Goal: Information Seeking & Learning: Learn about a topic

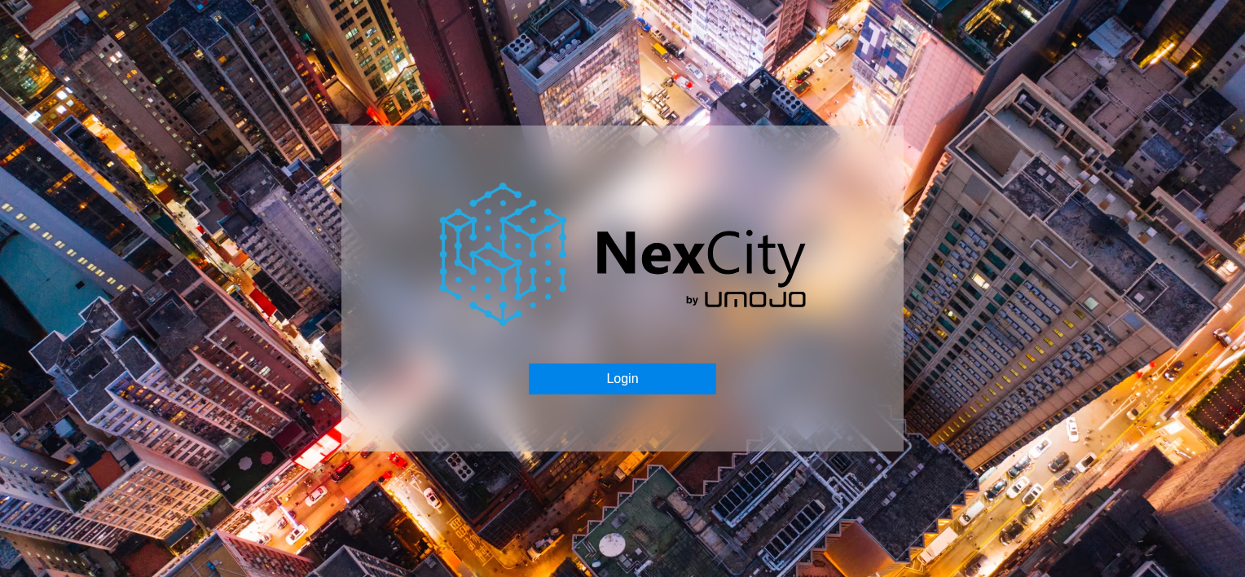
click at [613, 393] on button "Login" at bounding box center [622, 378] width 187 height 31
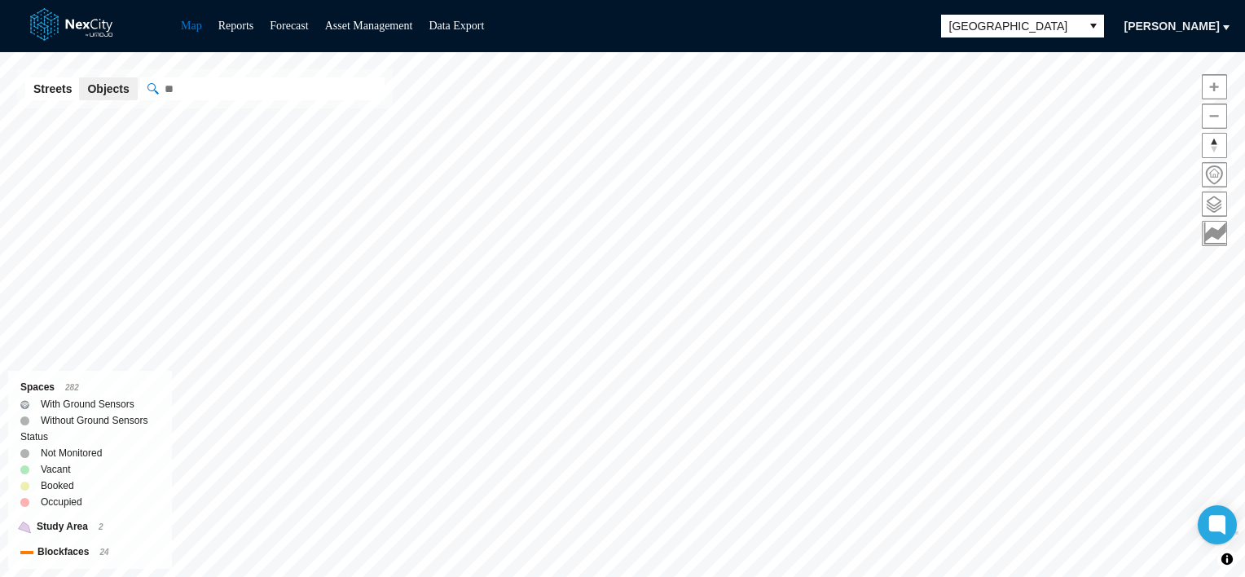
click at [1021, 41] on div "Map Reports Forecast Asset Management Data Export Arlington Bakdaulet Karakulov" at bounding box center [622, 26] width 1245 height 52
click at [1058, 29] on span "Arlington" at bounding box center [1012, 26] width 124 height 16
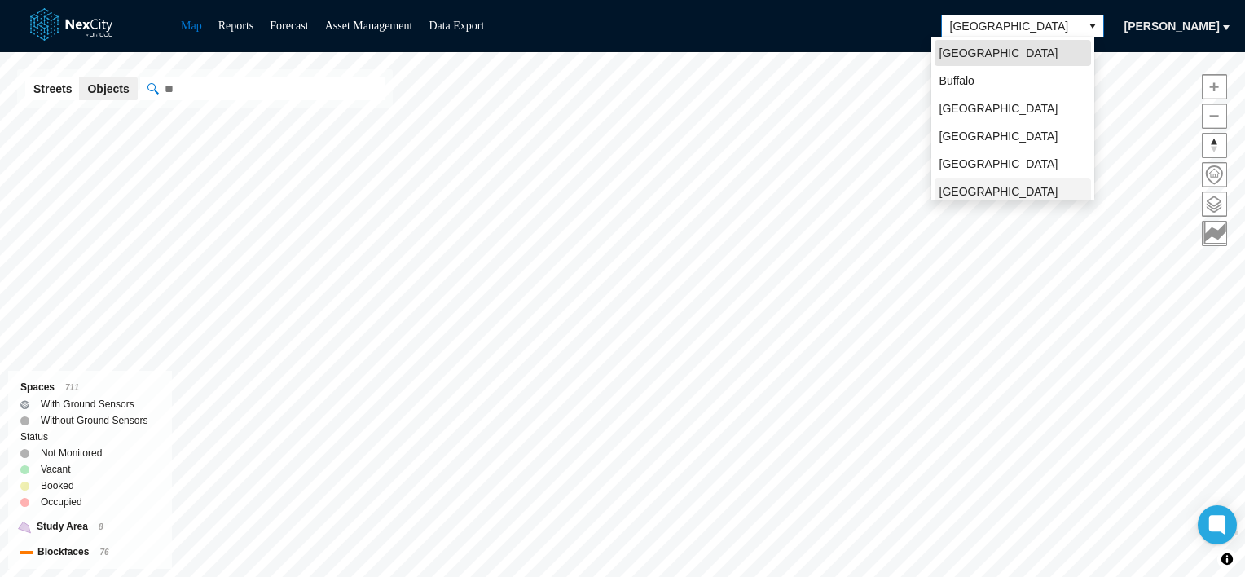
click at [974, 186] on span "[GEOGRAPHIC_DATA][PERSON_NAME]" at bounding box center [1012, 199] width 147 height 33
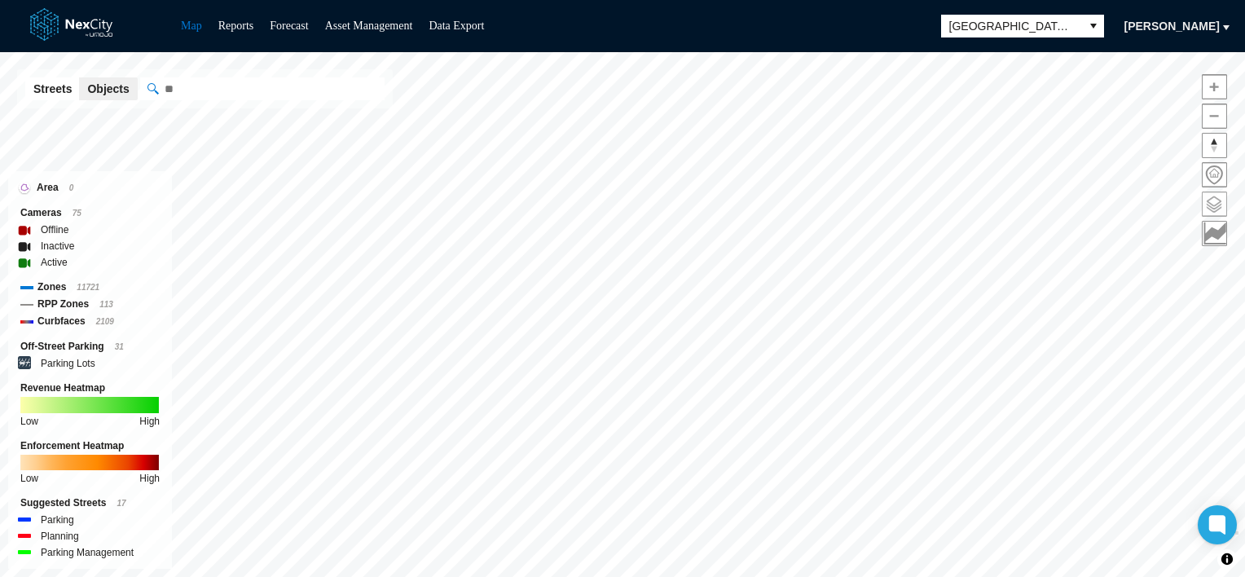
click at [1218, 203] on span at bounding box center [1214, 204] width 24 height 24
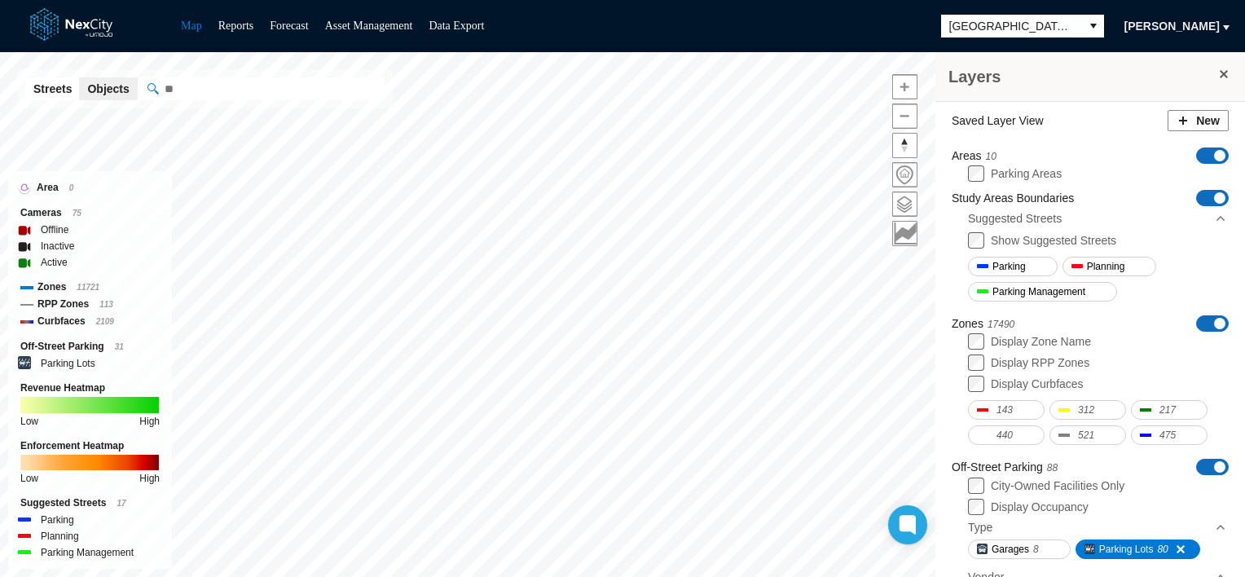
click at [1035, 243] on label "Show Suggested Streets" at bounding box center [1052, 240] width 125 height 13
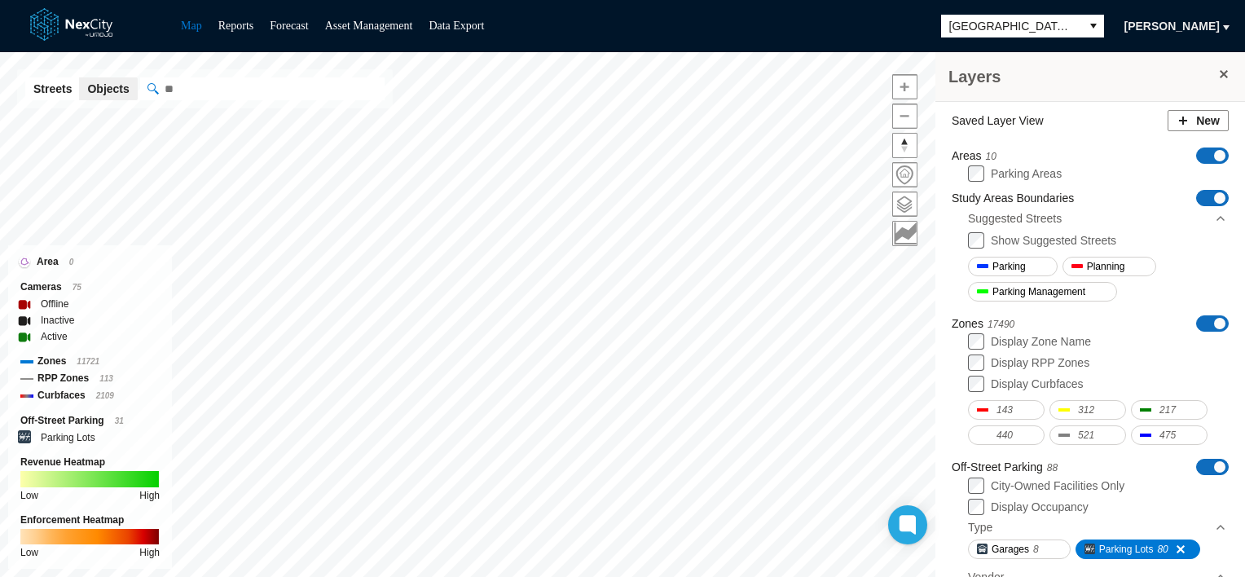
click at [1007, 336] on label "Display Zone Name" at bounding box center [1040, 341] width 100 height 13
click at [1020, 362] on label "Display RPP Zones" at bounding box center [1039, 362] width 99 height 13
click at [1025, 382] on label "Display Curbfaces" at bounding box center [1036, 383] width 93 height 13
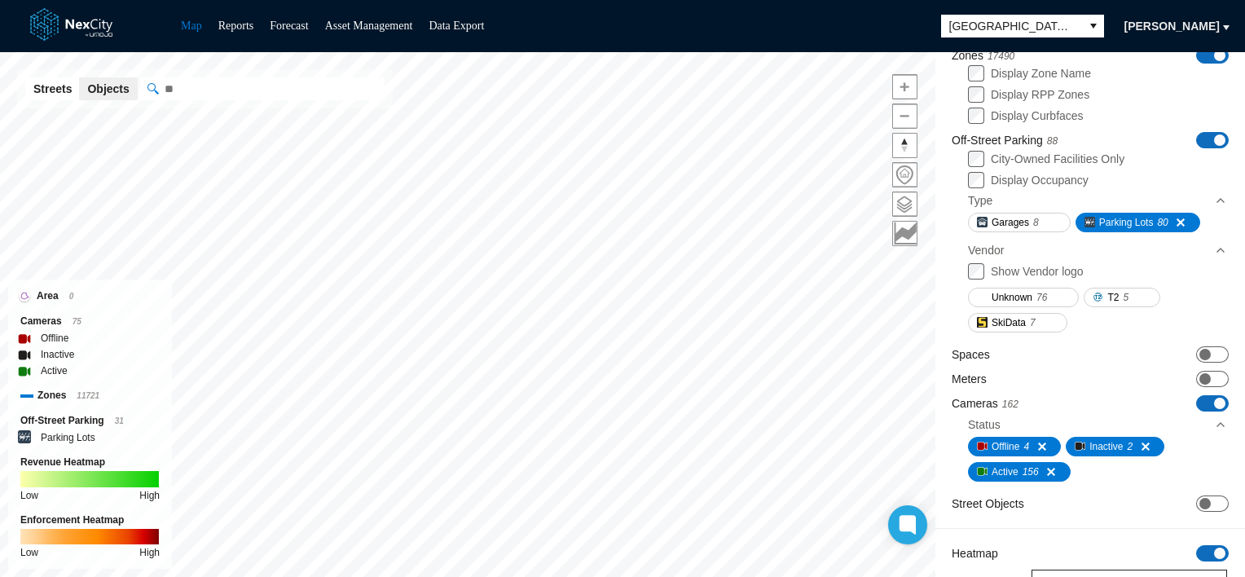
scroll to position [326, 0]
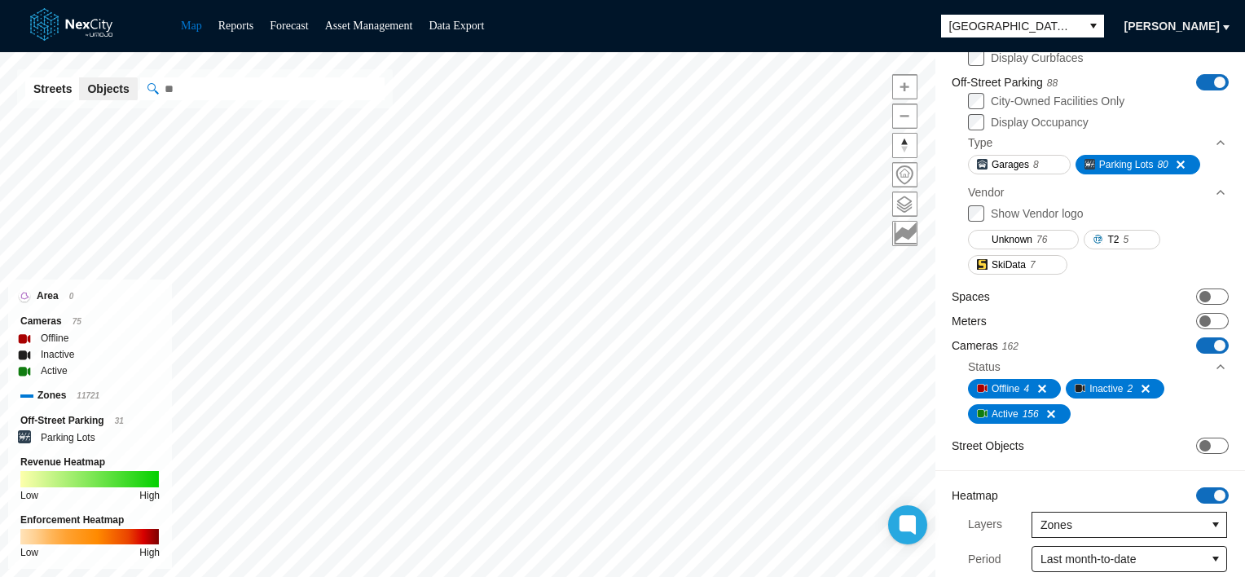
click at [1214, 346] on span at bounding box center [1219, 345] width 11 height 11
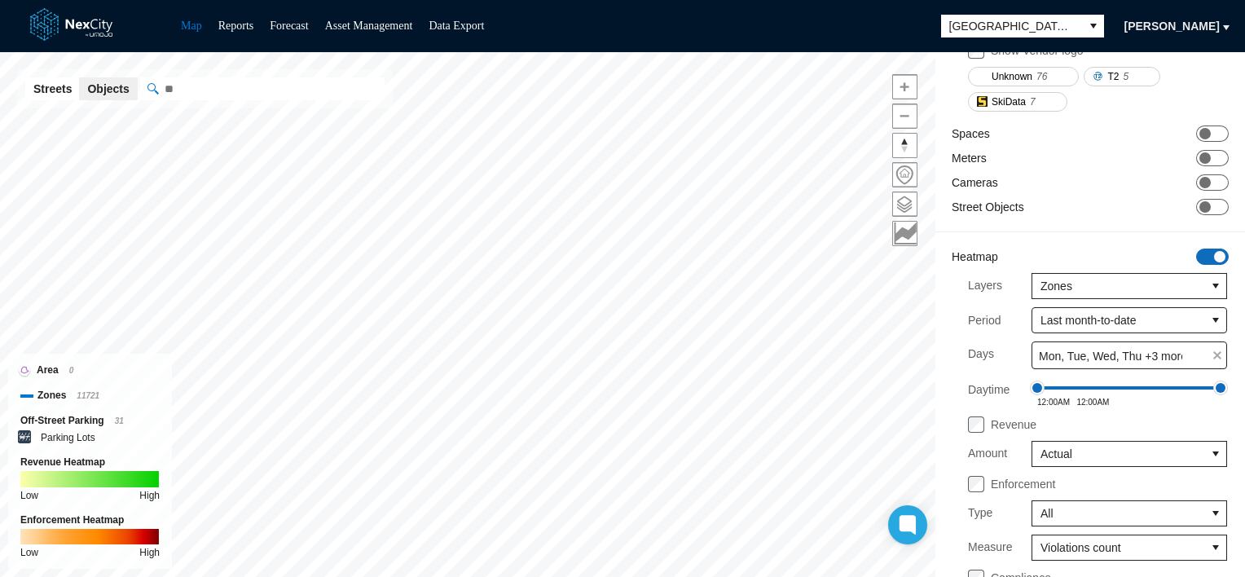
scroll to position [570, 0]
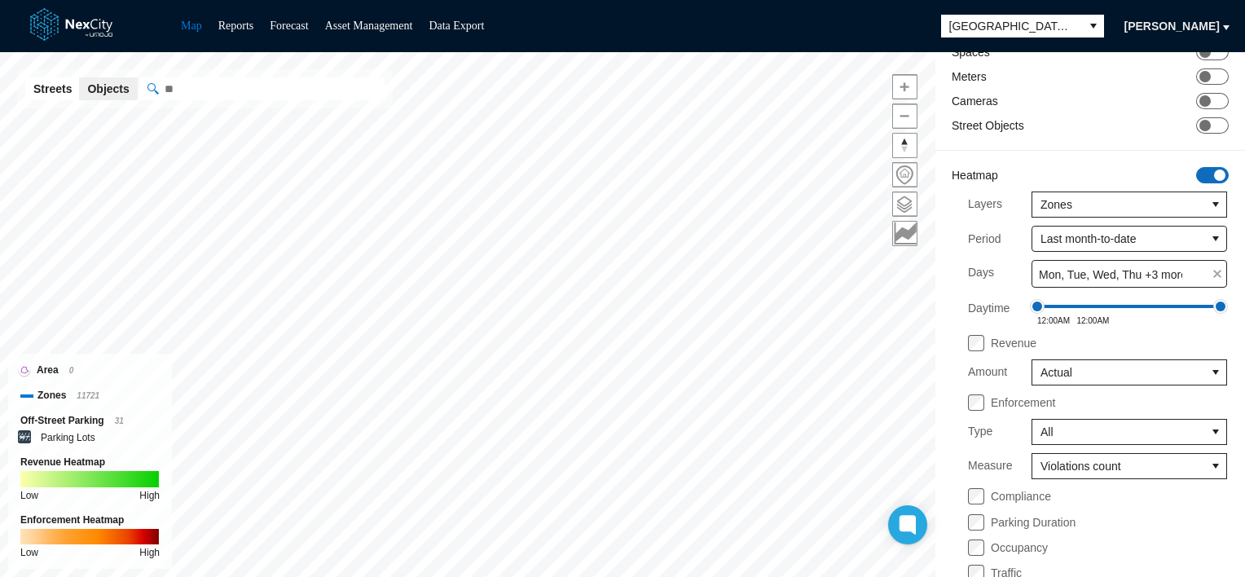
click at [1017, 344] on label "Revenue" at bounding box center [1013, 342] width 46 height 13
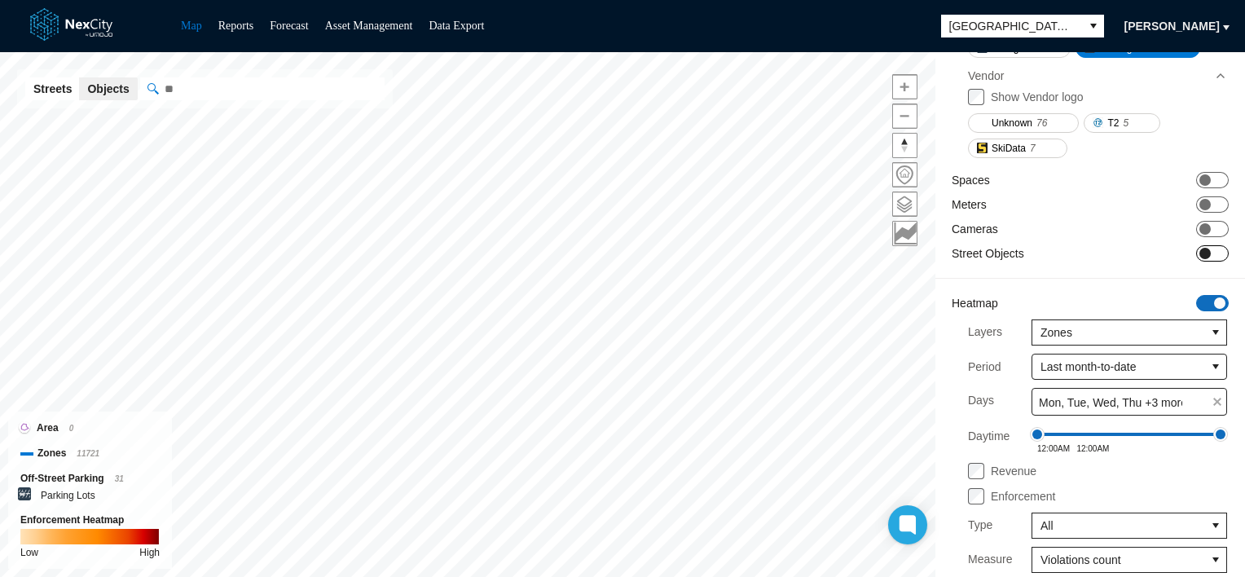
scroll to position [323, 0]
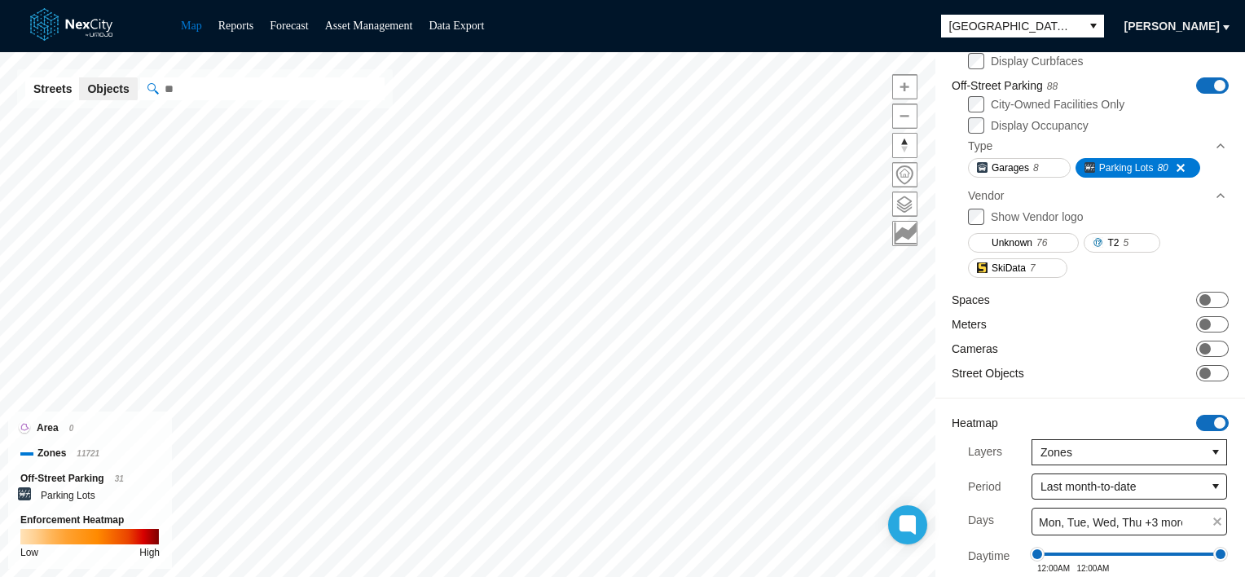
click at [1214, 81] on span at bounding box center [1219, 85] width 11 height 11
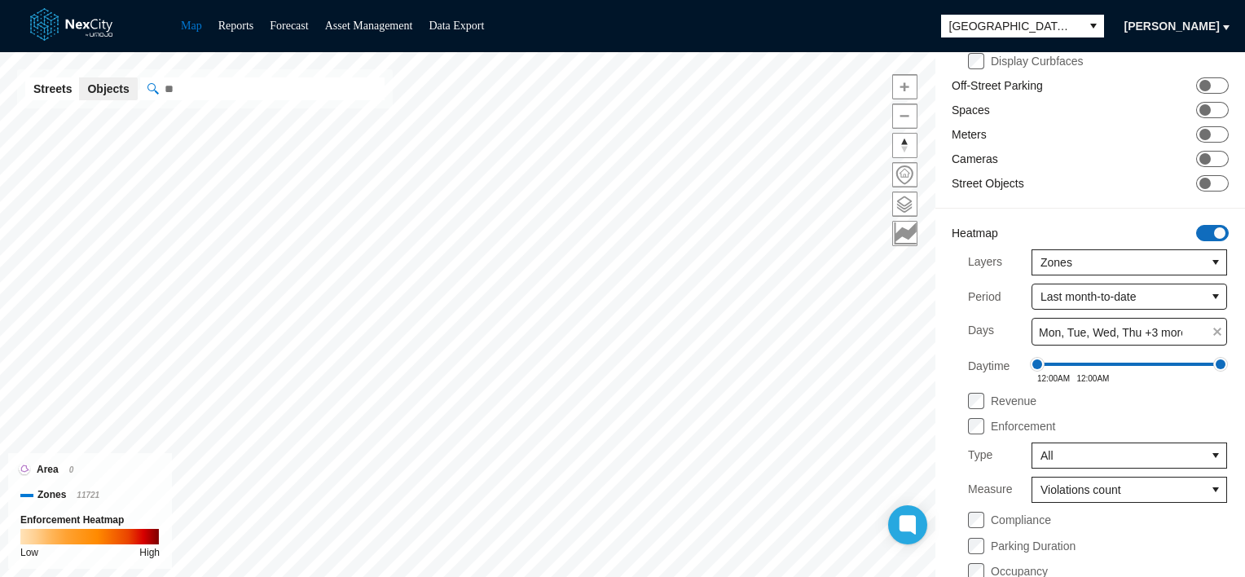
scroll to position [78, 0]
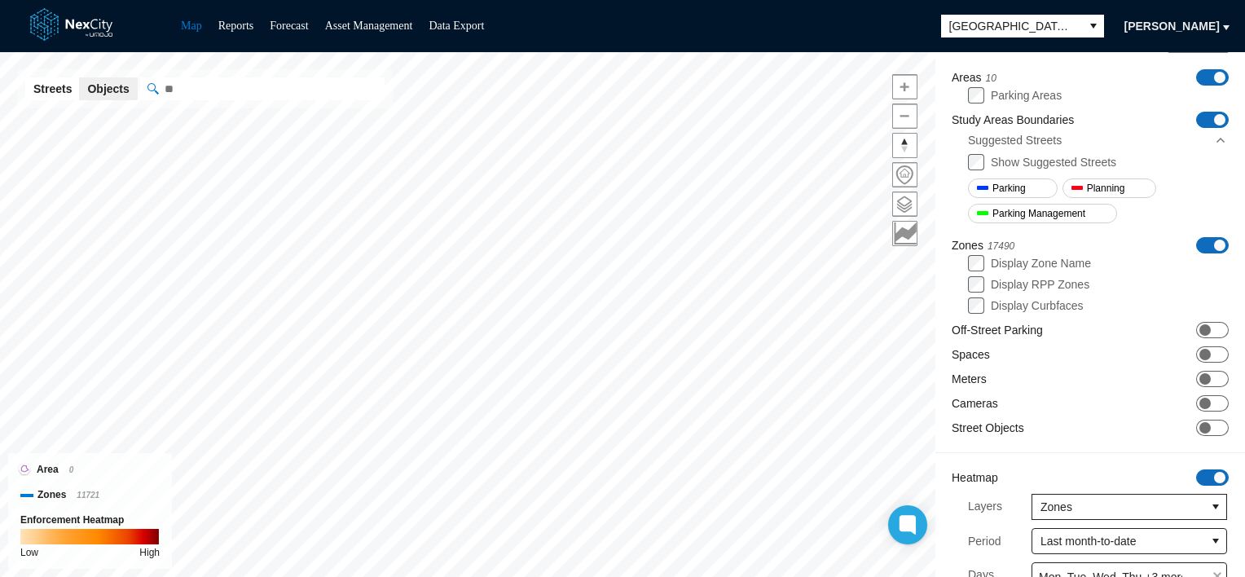
click at [1214, 114] on span at bounding box center [1219, 119] width 11 height 11
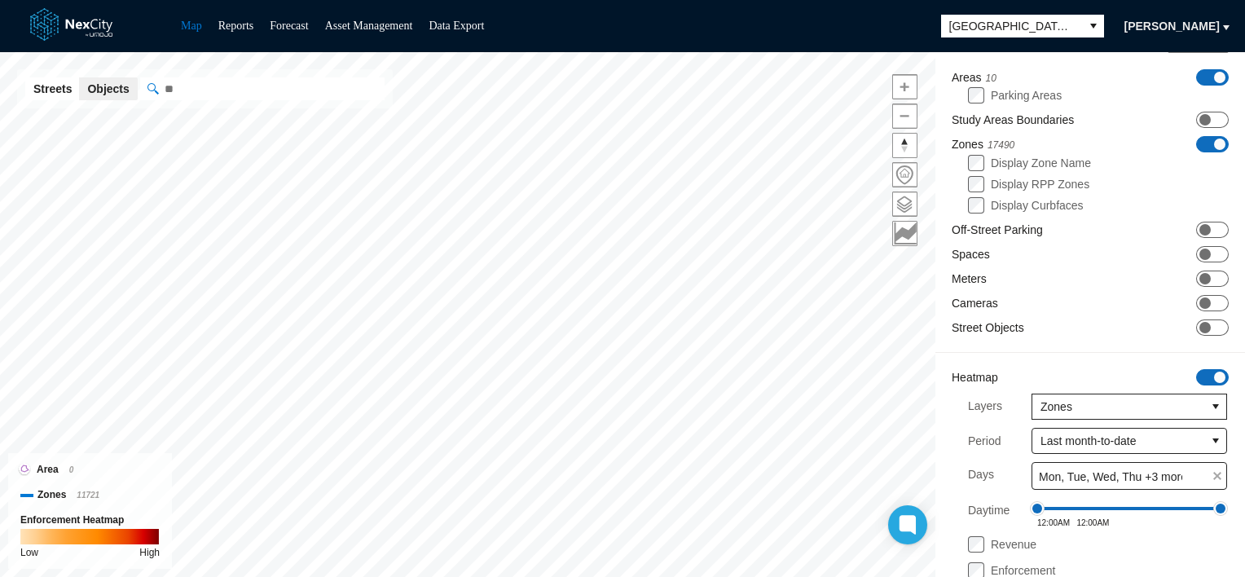
click at [1214, 142] on span at bounding box center [1219, 143] width 11 height 11
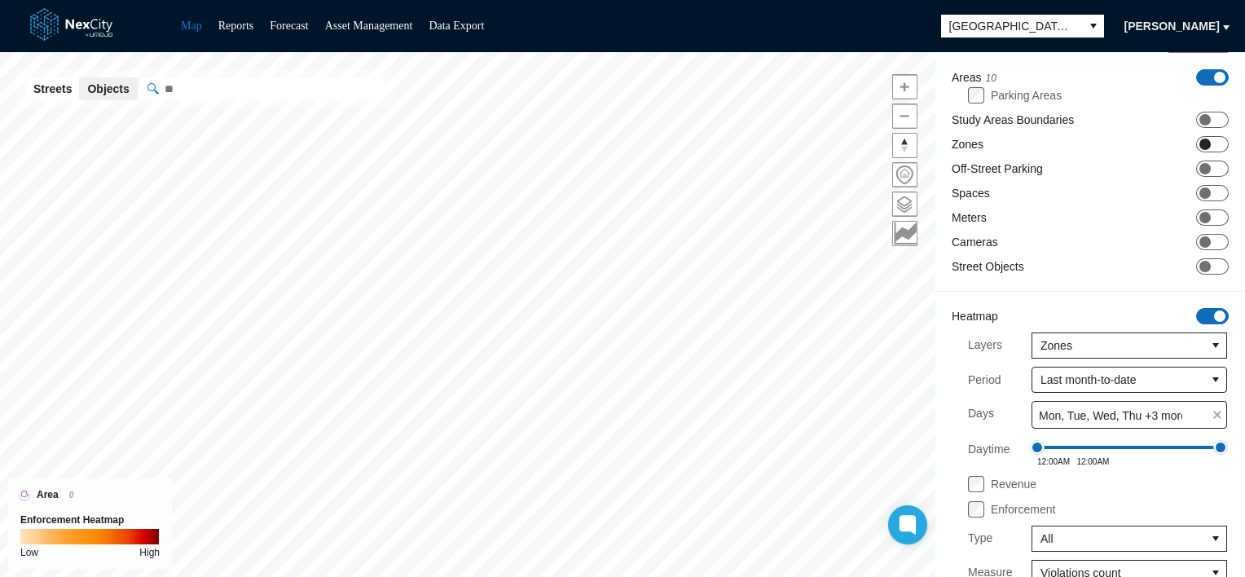
click at [1201, 149] on span "ON OFF" at bounding box center [1212, 144] width 33 height 16
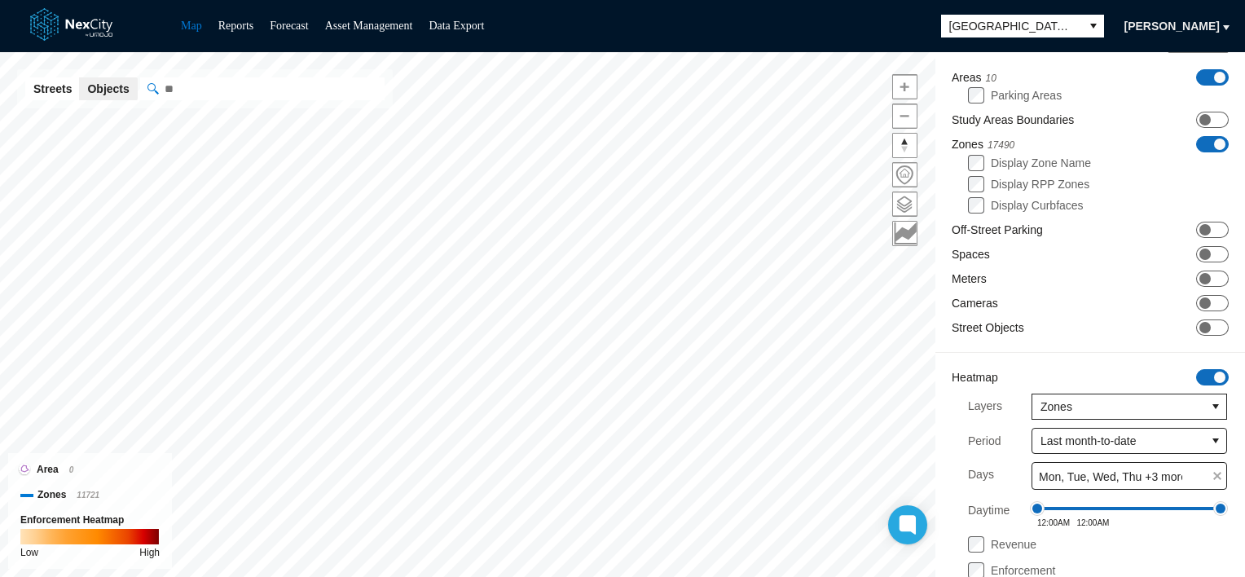
click at [1201, 149] on span "ON OFF" at bounding box center [1212, 144] width 33 height 16
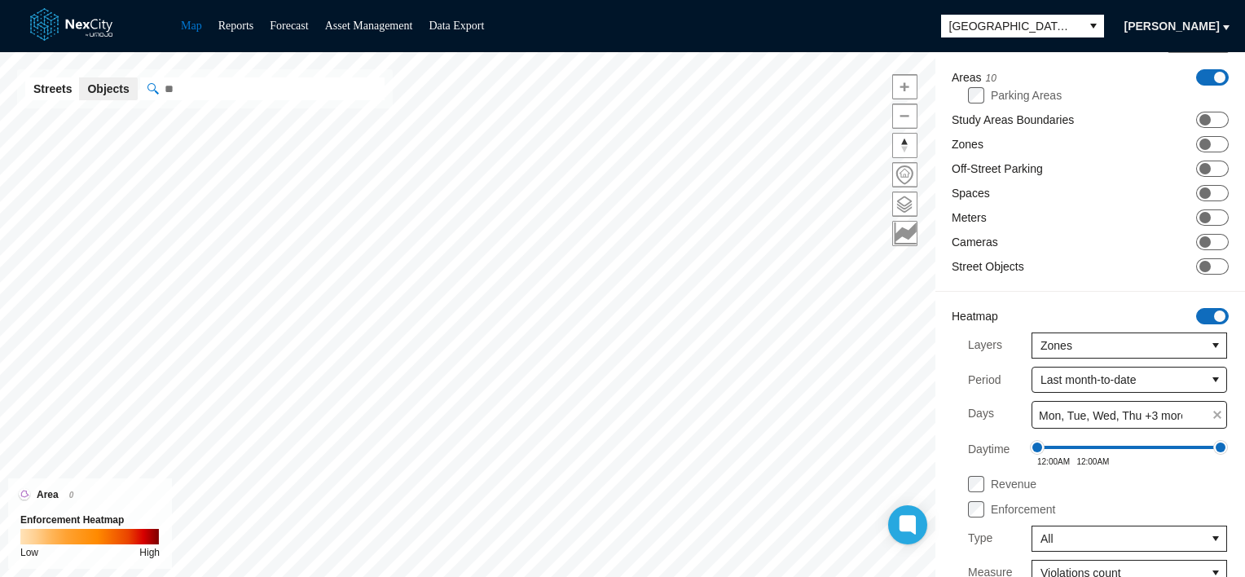
click at [1214, 75] on span at bounding box center [1219, 77] width 11 height 11
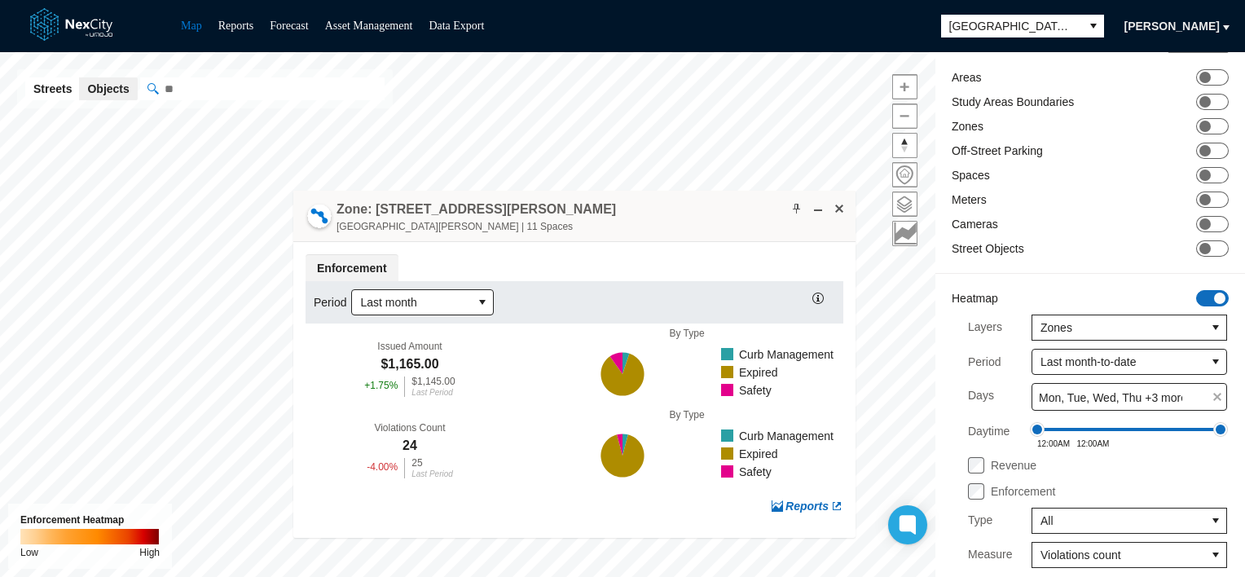
drag, startPoint x: 720, startPoint y: 334, endPoint x: 569, endPoint y: 207, distance: 197.1
click at [569, 207] on div "Zone: 2 E St James St PZ East Saint James Street | 11 Spaces" at bounding box center [574, 216] width 562 height 51
click at [801, 503] on span "Reports" at bounding box center [806, 505] width 43 height 15
click at [809, 500] on span "Reports" at bounding box center [806, 505] width 43 height 15
click at [841, 209] on span at bounding box center [838, 208] width 13 height 13
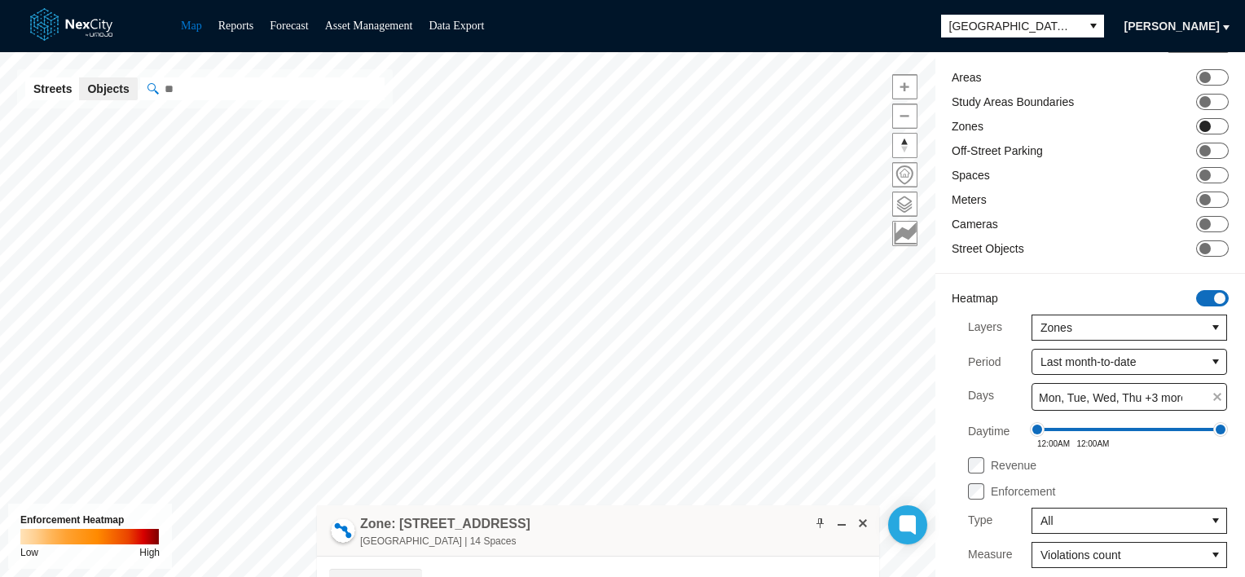
click at [1202, 124] on span "ON OFF" at bounding box center [1212, 126] width 33 height 16
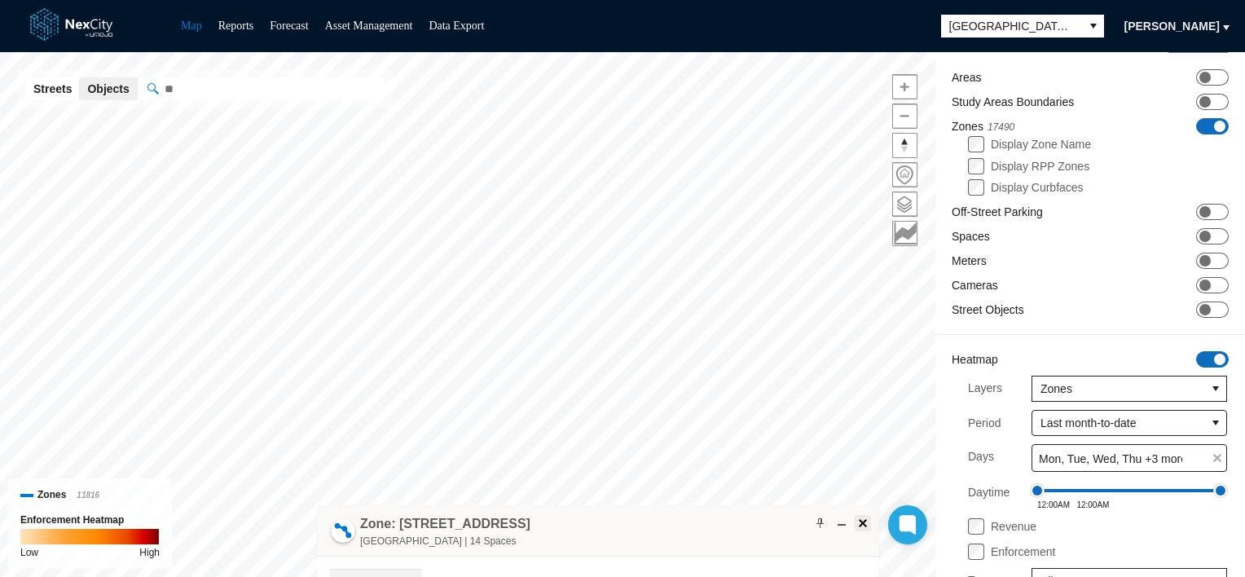
click at [864, 520] on span at bounding box center [862, 522] width 13 height 13
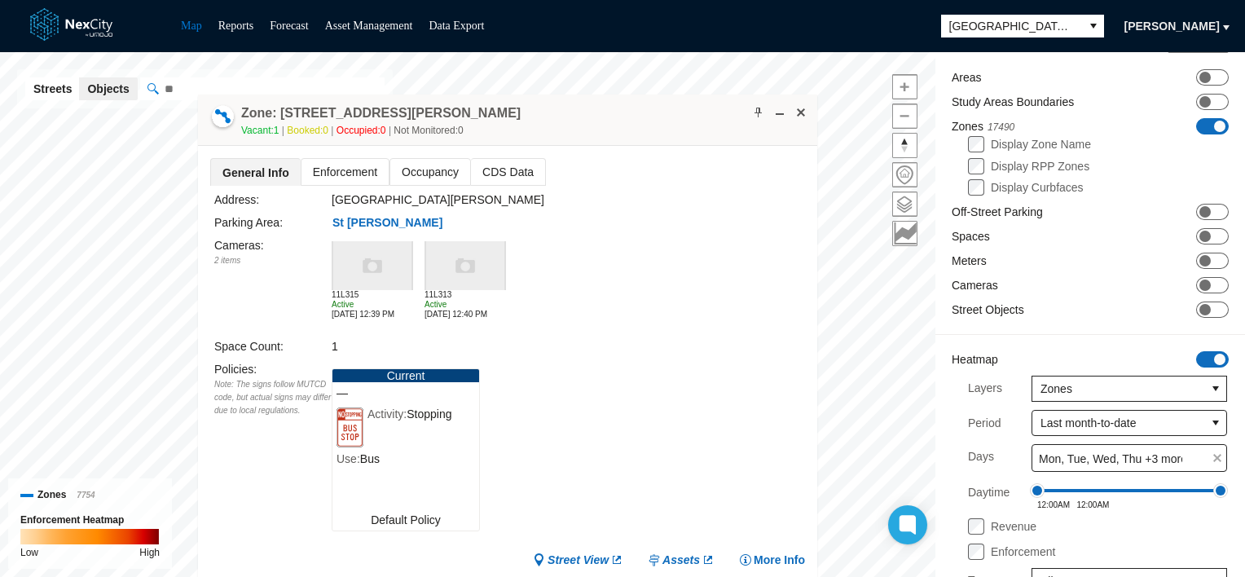
click at [362, 175] on span "Enforcement" at bounding box center [344, 172] width 87 height 26
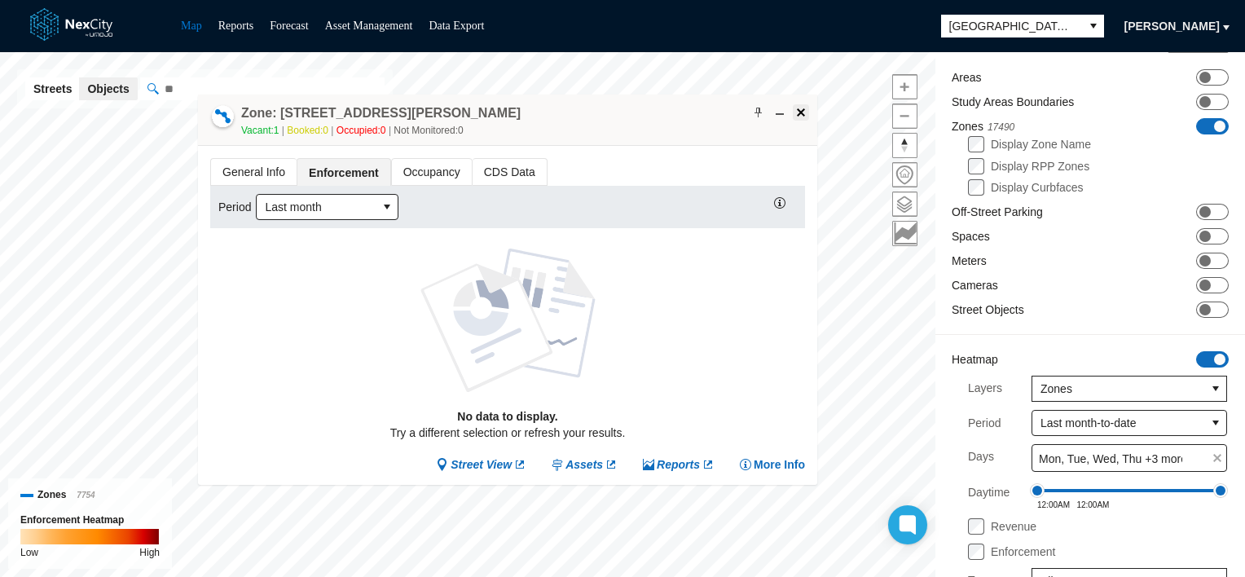
click at [797, 112] on span at bounding box center [800, 112] width 13 height 13
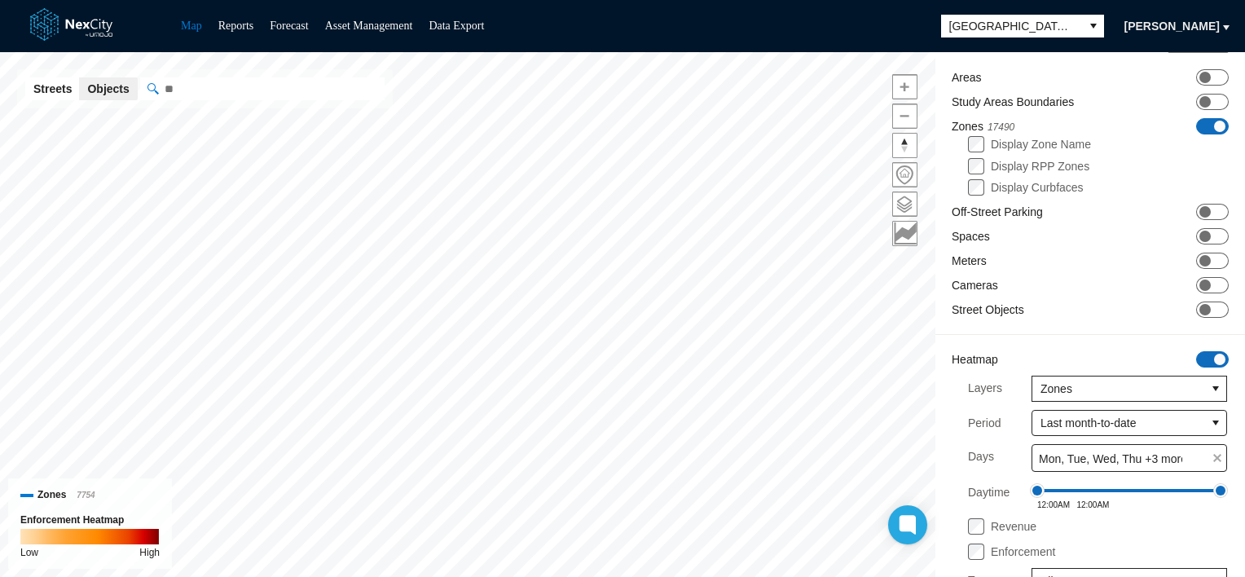
click at [1214, 125] on span at bounding box center [1219, 126] width 11 height 11
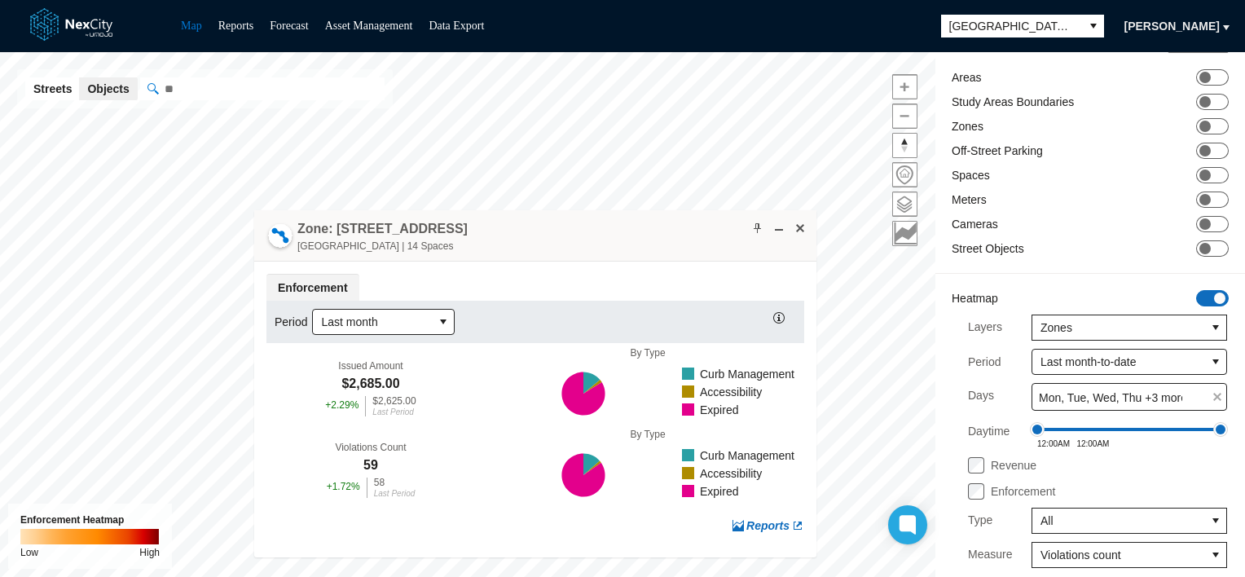
click at [534, 213] on div "Zone: 8 Notre Dame Ave NPZ-PZ Notre Dame Avenue | 14 Spaces" at bounding box center [535, 235] width 562 height 51
click at [800, 524] on span at bounding box center [797, 525] width 13 height 13
click at [172, 93] on input "" at bounding box center [343, 88] width 407 height 23
type input "********"
click at [2, 93] on div "Layers Saved Layer View New Areas ON OFF Study Areas Boundaries ON OFF Zones ON…" at bounding box center [622, 314] width 1245 height 525
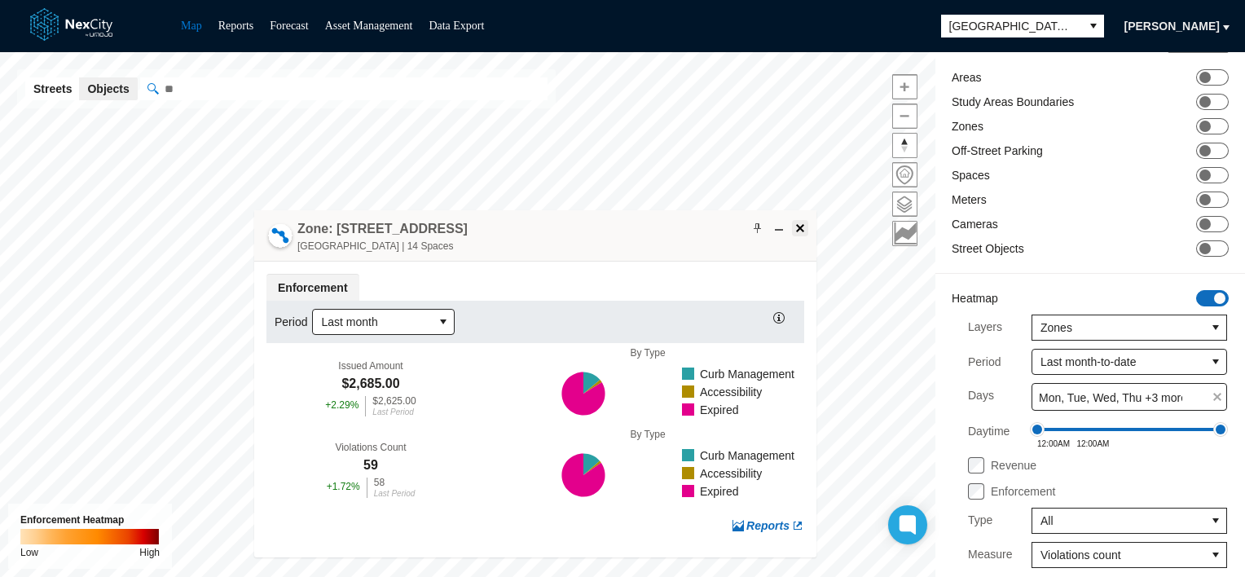
click at [799, 231] on span at bounding box center [799, 228] width 13 height 13
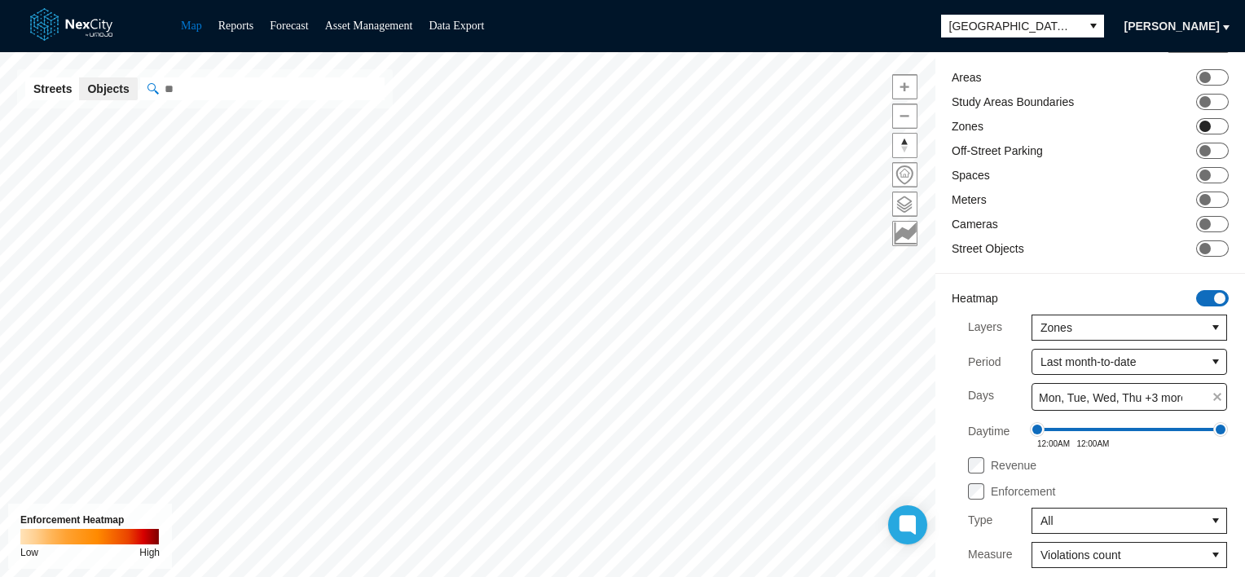
click at [1207, 120] on span "ON OFF" at bounding box center [1212, 126] width 33 height 16
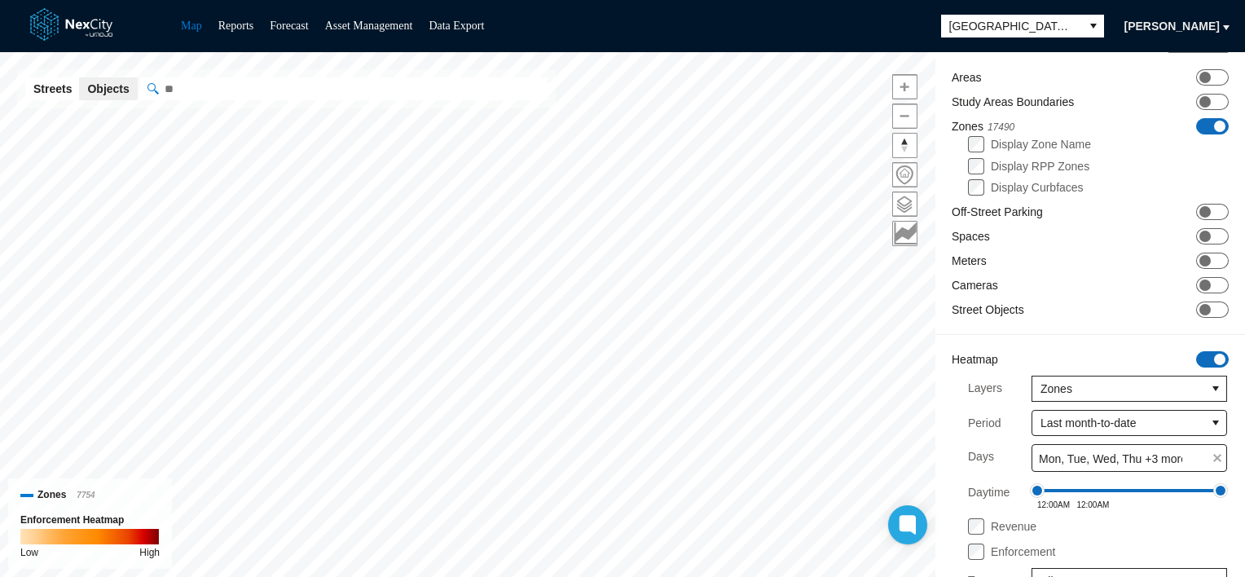
click at [191, 92] on input "" at bounding box center [343, 88] width 407 height 23
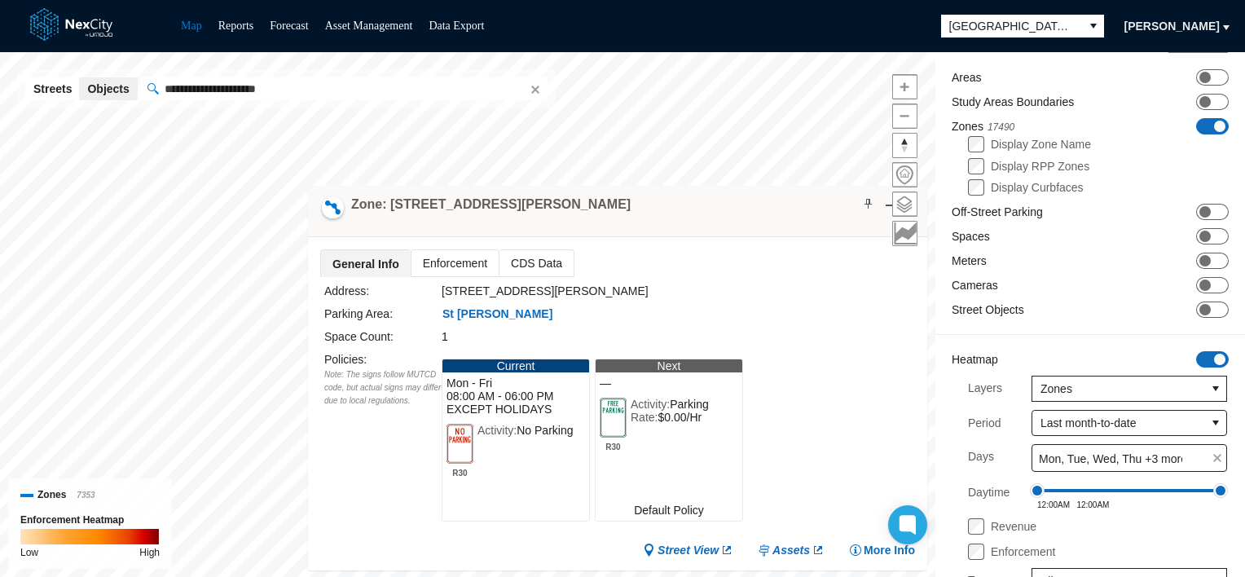
click at [453, 250] on span "Enforcement" at bounding box center [454, 263] width 87 height 26
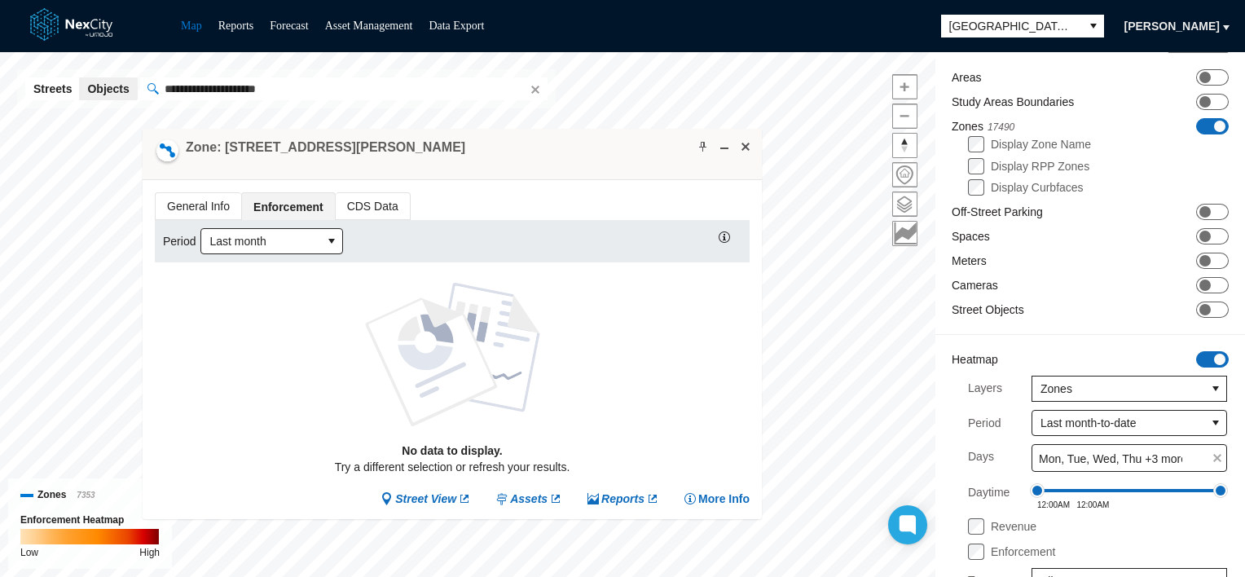
drag, startPoint x: 691, startPoint y: 215, endPoint x: 525, endPoint y: 158, distance: 174.9
click at [525, 158] on div "Zone: 242 E Julian St NPZ-PZ" at bounding box center [452, 154] width 619 height 51
click at [300, 237] on span "Last month" at bounding box center [260, 241] width 103 height 16
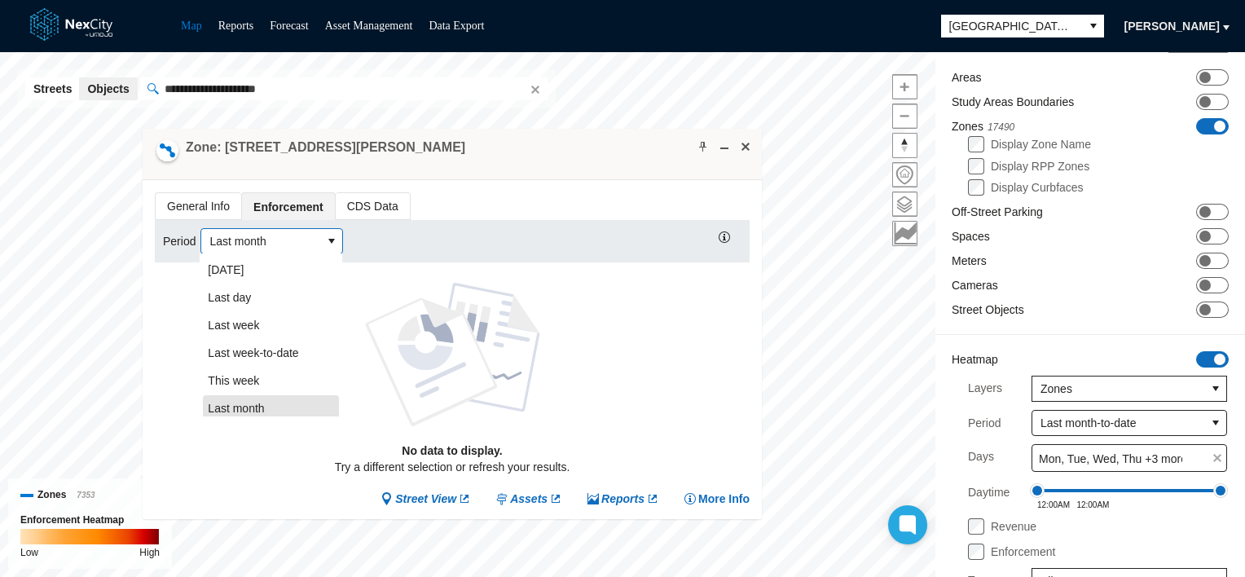
scroll to position [5, 0]
click at [249, 382] on span "This week" at bounding box center [233, 376] width 51 height 16
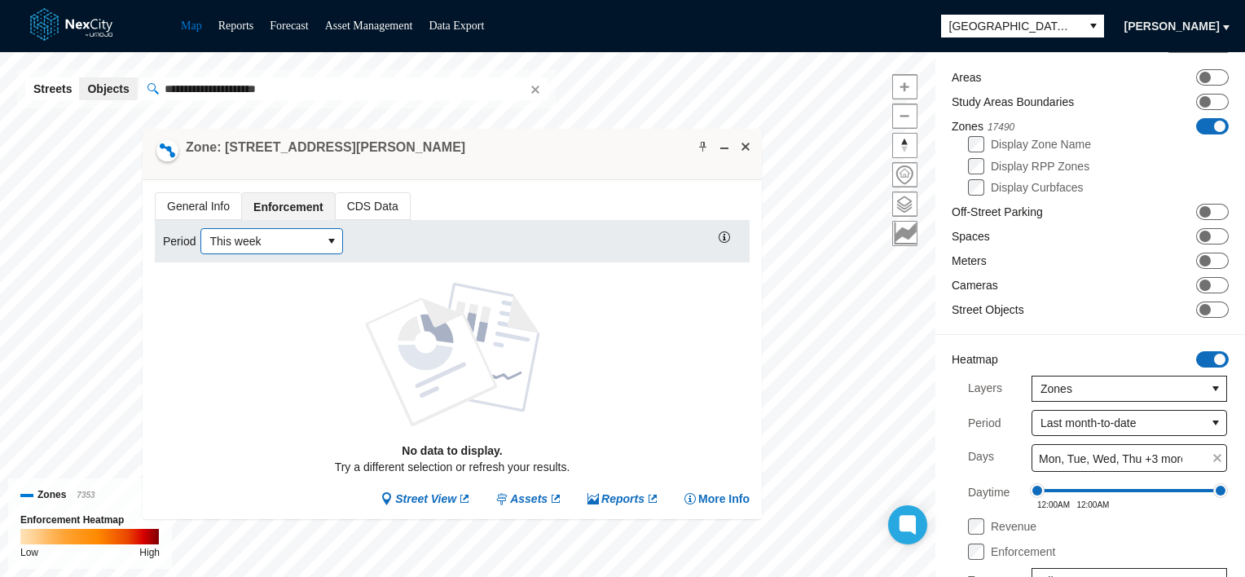
click at [264, 244] on span "This week" at bounding box center [260, 241] width 103 height 16
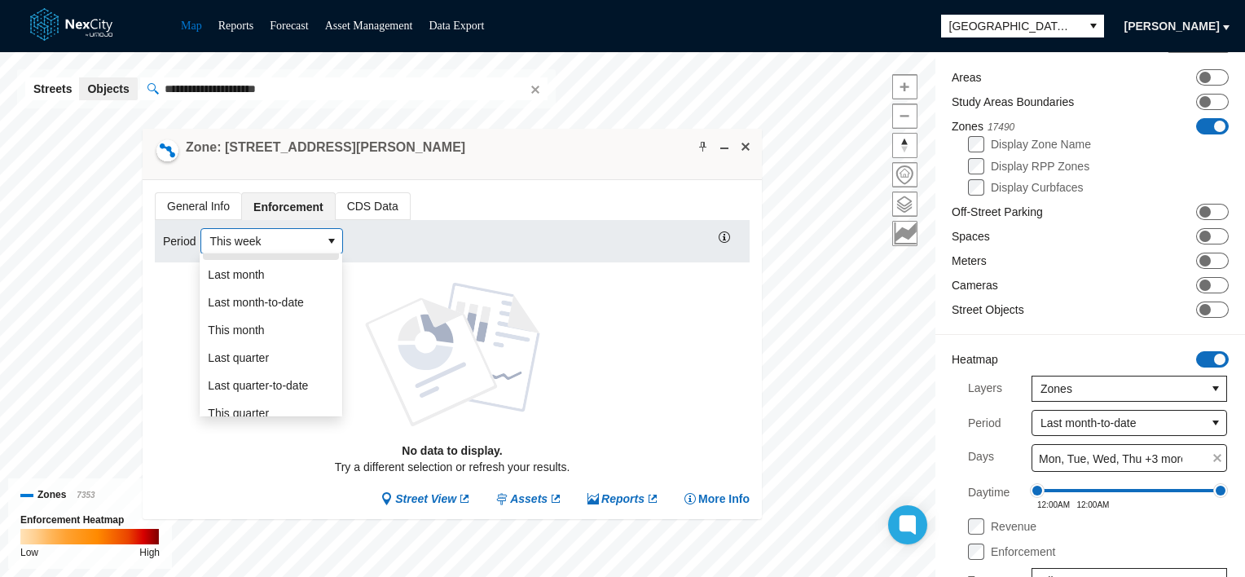
scroll to position [163, 0]
click at [270, 323] on li "Last quarter" at bounding box center [271, 329] width 136 height 26
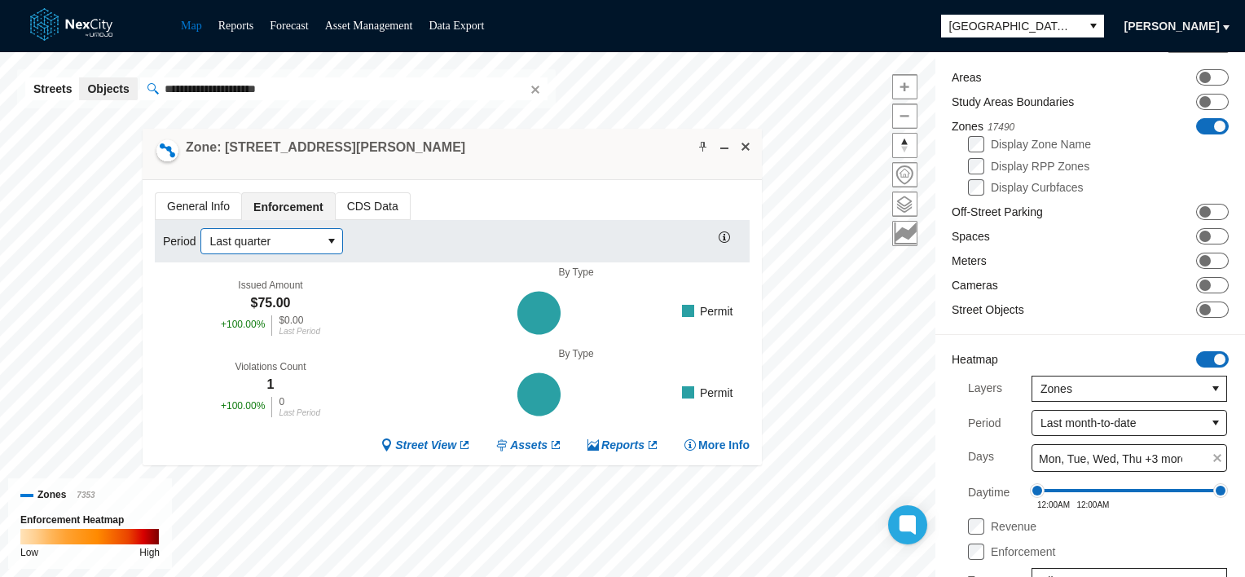
drag, startPoint x: 233, startPoint y: 90, endPoint x: 213, endPoint y: 88, distance: 20.4
click at [233, 90] on input "**********" at bounding box center [343, 88] width 407 height 23
click at [172, 90] on input "**********" at bounding box center [343, 88] width 407 height 23
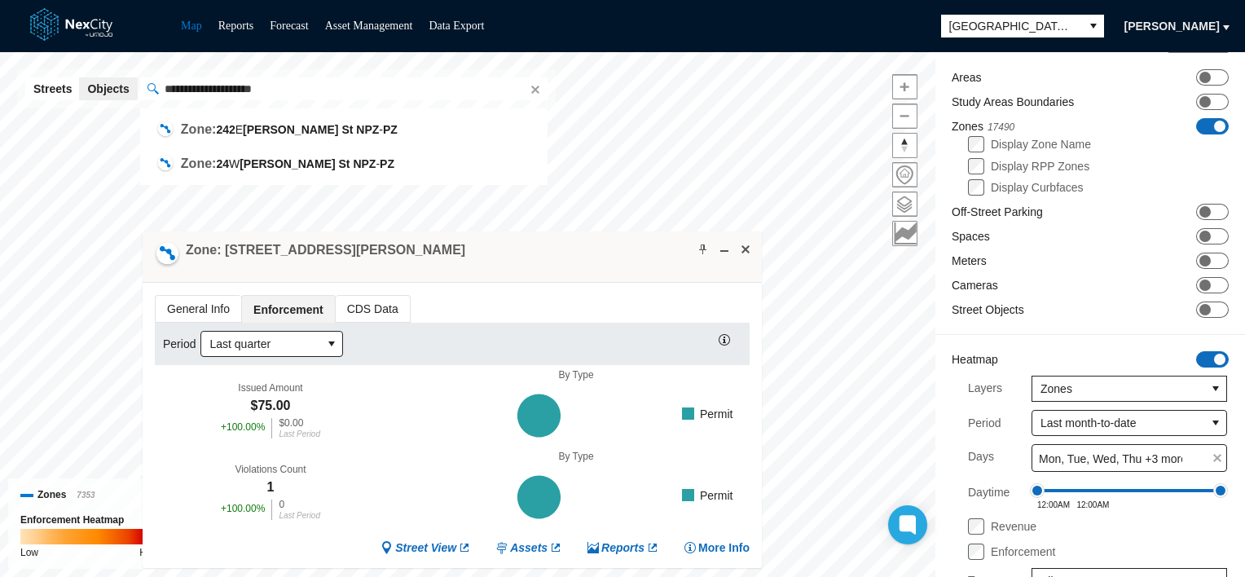
drag, startPoint x: 559, startPoint y: 147, endPoint x: 559, endPoint y: 246, distance: 99.4
click at [559, 246] on div "Zone: 242 E Julian St NPZ-PZ" at bounding box center [452, 256] width 619 height 51
type input "**********"
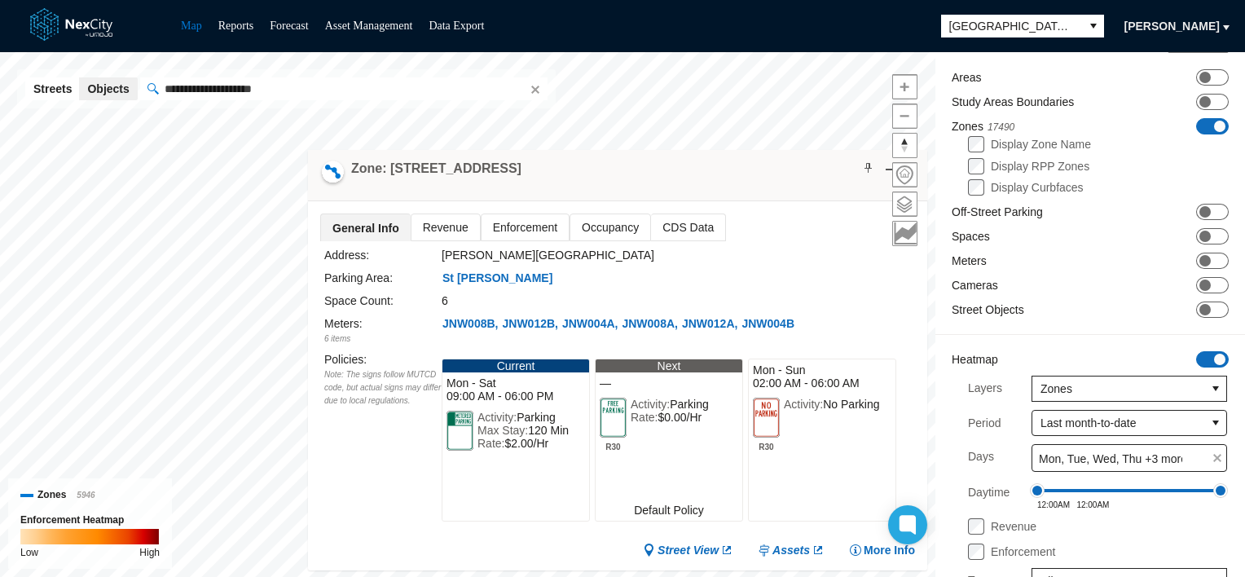
click at [490, 233] on span "Enforcement" at bounding box center [524, 227] width 87 height 26
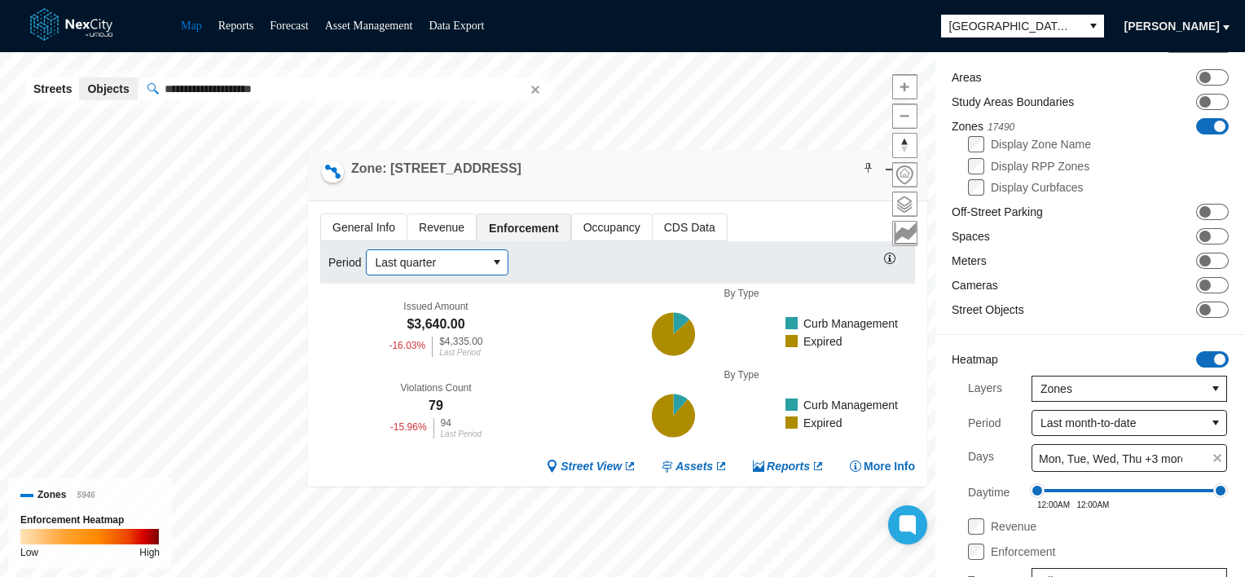
click at [434, 266] on span "Last quarter" at bounding box center [426, 262] width 103 height 16
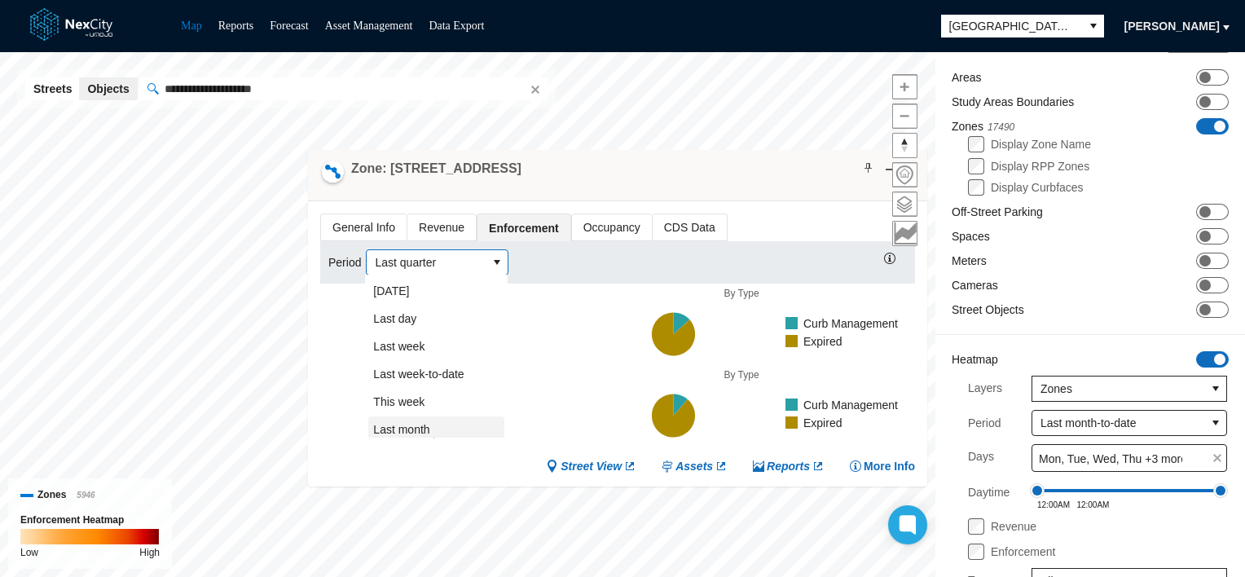
scroll to position [88, 0]
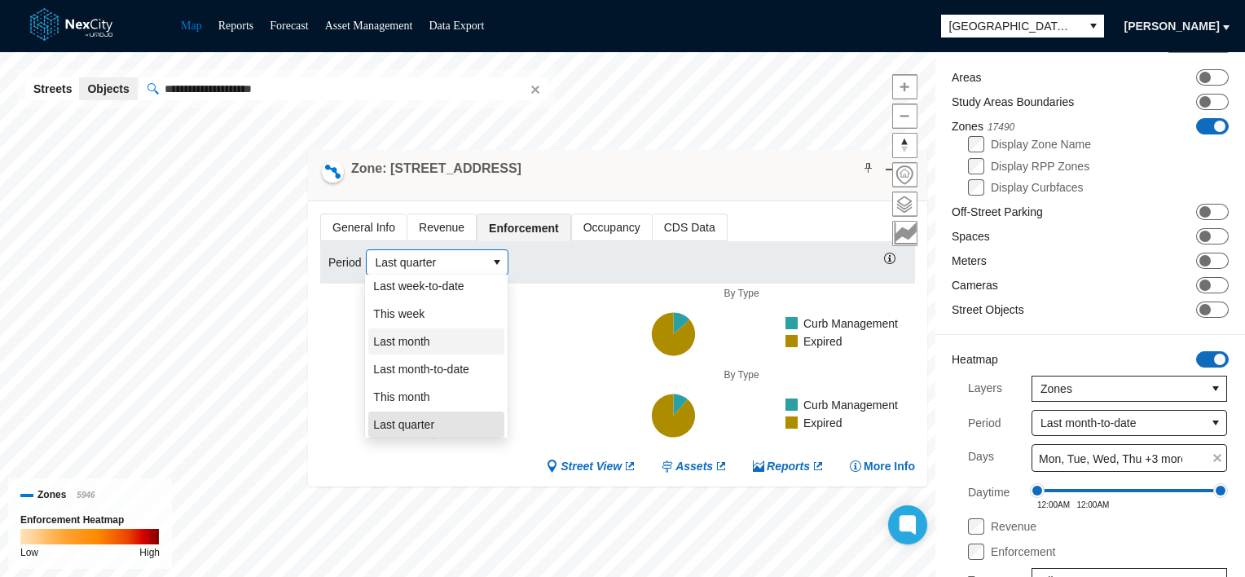
click at [423, 336] on span "Last month" at bounding box center [401, 342] width 56 height 16
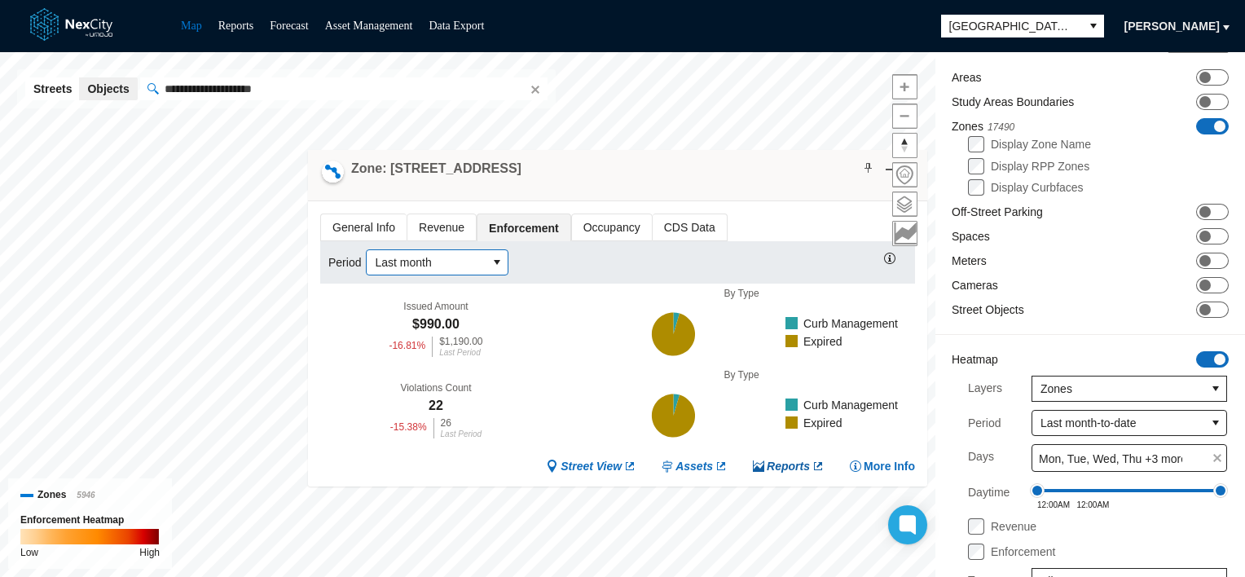
click at [772, 463] on span "Reports" at bounding box center [787, 466] width 43 height 15
click at [793, 461] on span "Reports" at bounding box center [787, 466] width 43 height 15
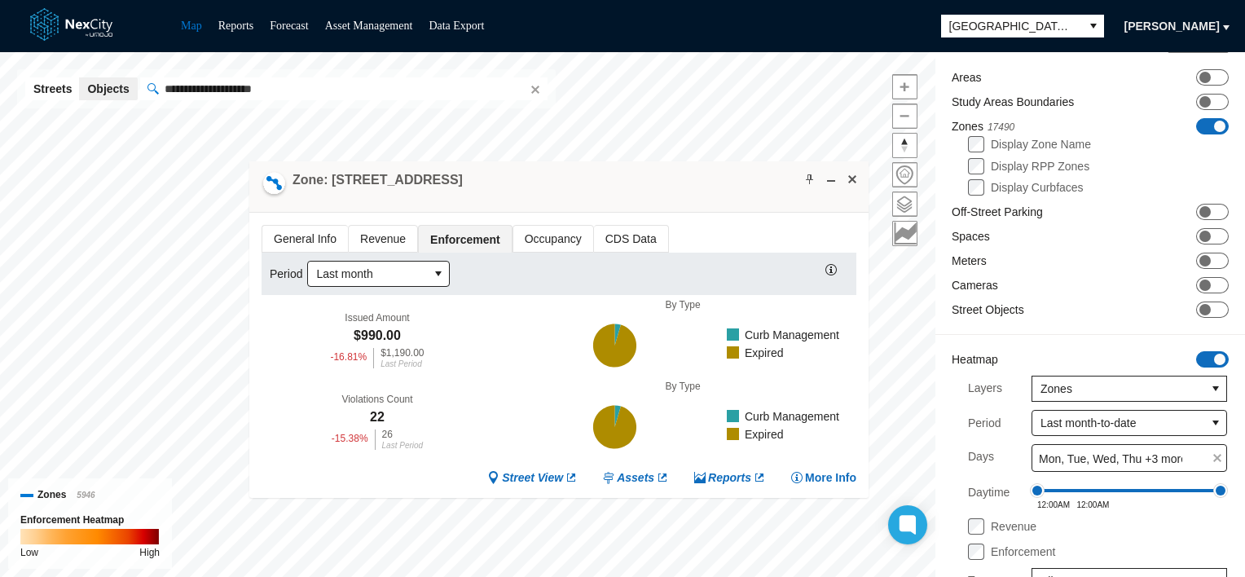
drag, startPoint x: 614, startPoint y: 168, endPoint x: 478, endPoint y: 188, distance: 137.5
click at [478, 188] on div "Zone: 24 W Julian St NPZ-PZ" at bounding box center [558, 186] width 619 height 51
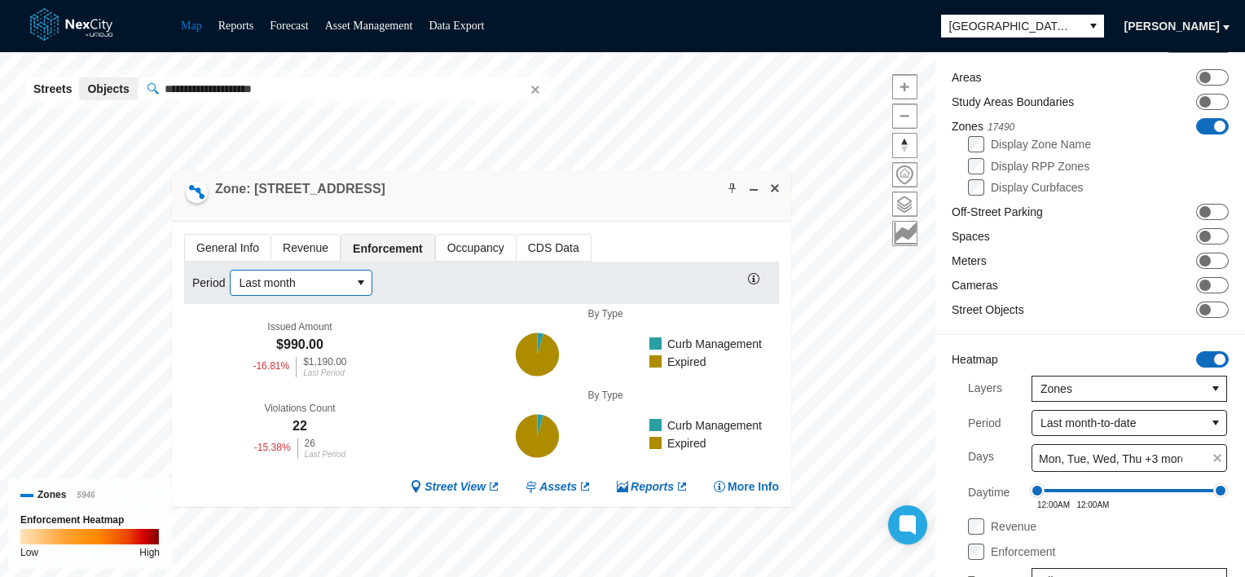
click at [248, 287] on span "Last month" at bounding box center [290, 282] width 103 height 16
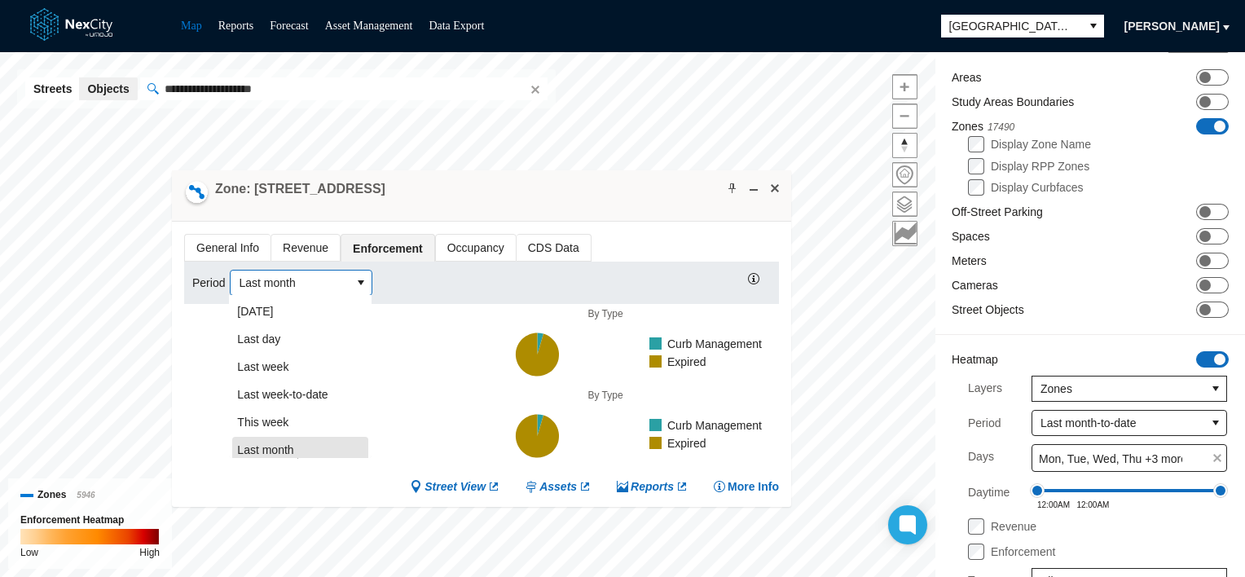
scroll to position [5, 0]
click at [273, 410] on span "This week" at bounding box center [262, 418] width 51 height 16
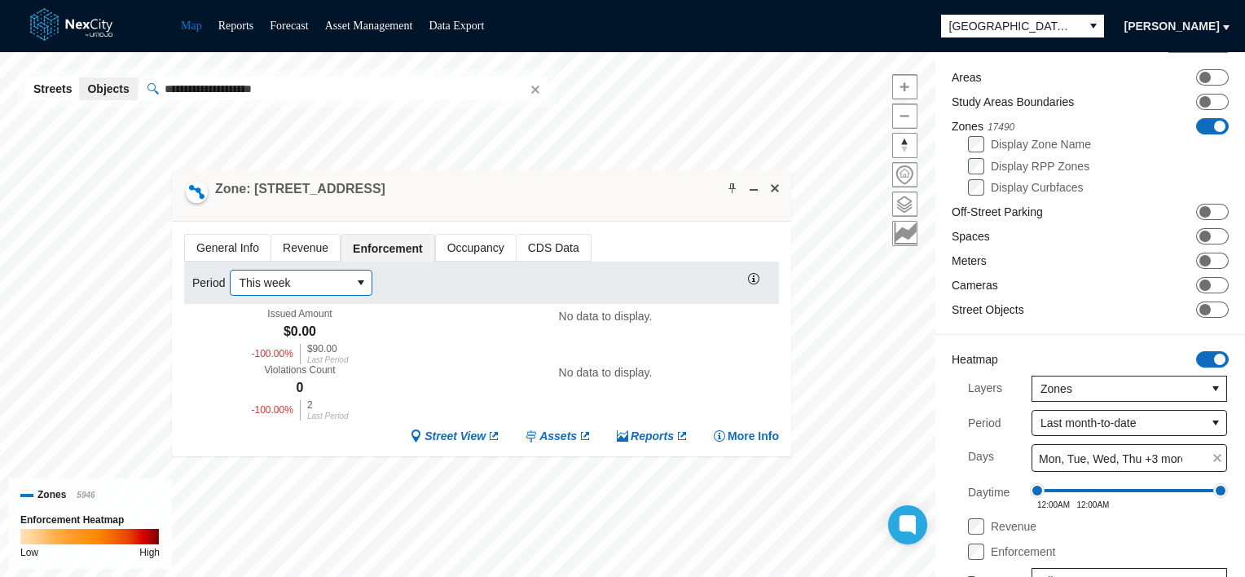
click at [288, 277] on span "This week" at bounding box center [290, 282] width 103 height 16
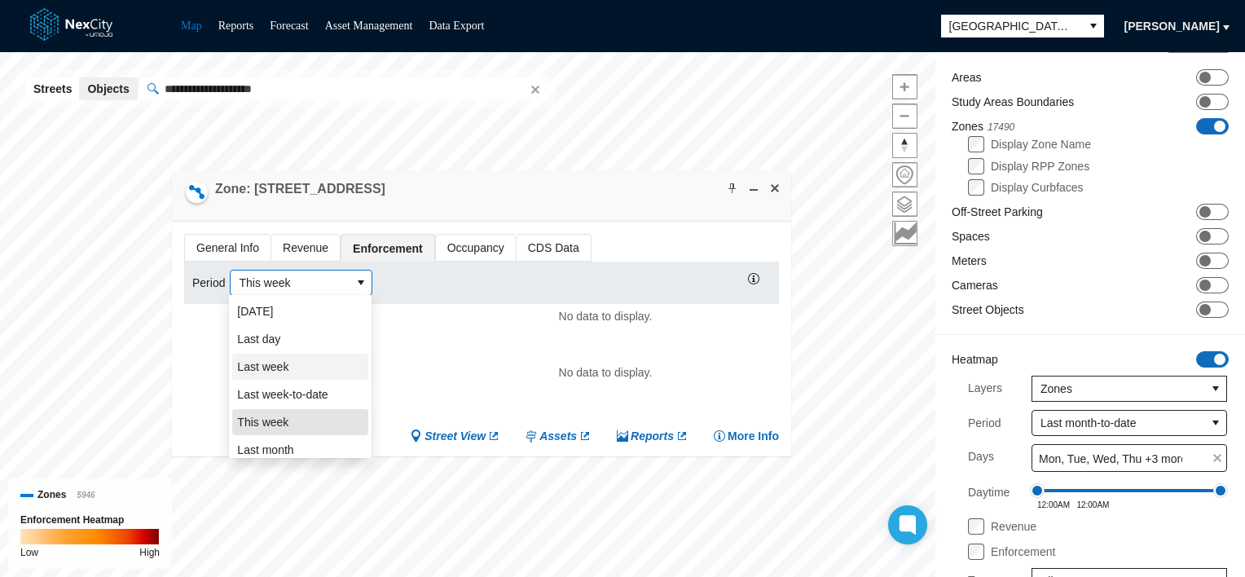
click at [283, 366] on span "Last week" at bounding box center [262, 367] width 51 height 16
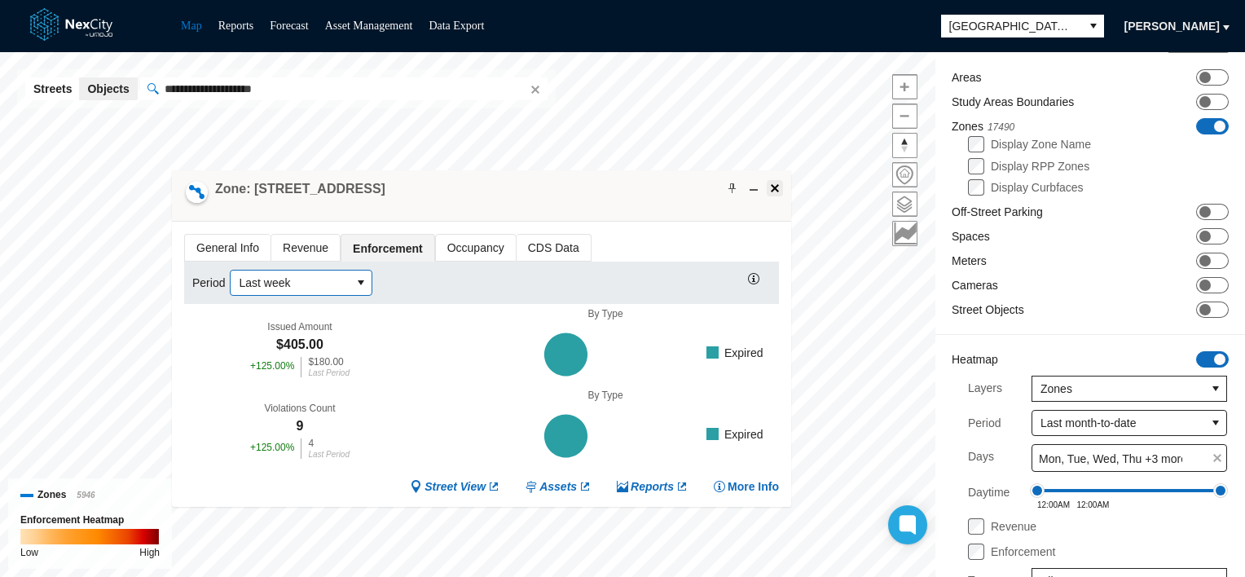
click at [772, 183] on span at bounding box center [774, 188] width 13 height 13
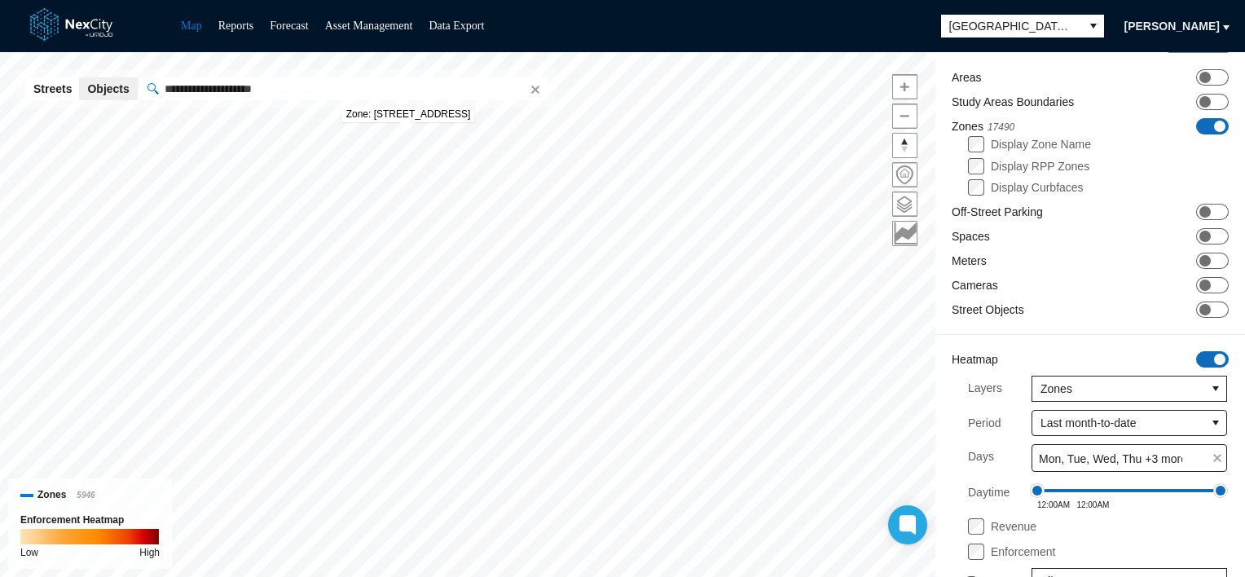
click at [370, 99] on input "**********" at bounding box center [343, 88] width 407 height 23
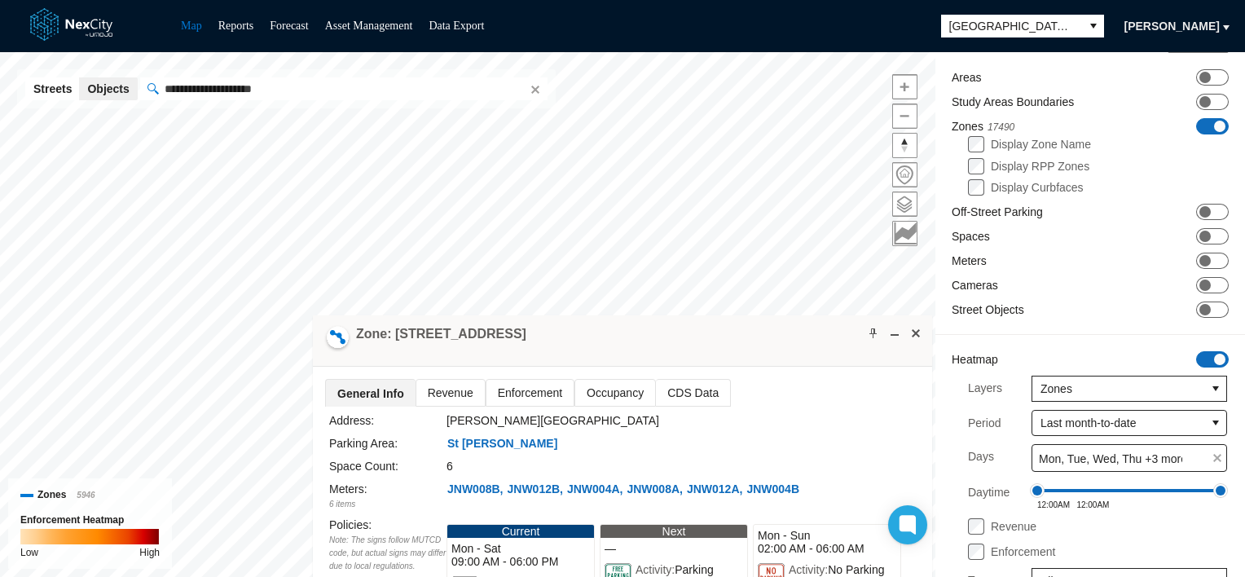
drag, startPoint x: 672, startPoint y: 338, endPoint x: 605, endPoint y: 142, distance: 207.4
click at [605, 315] on div "Zone: 24 W Julian St NPZ-PZ" at bounding box center [622, 340] width 619 height 51
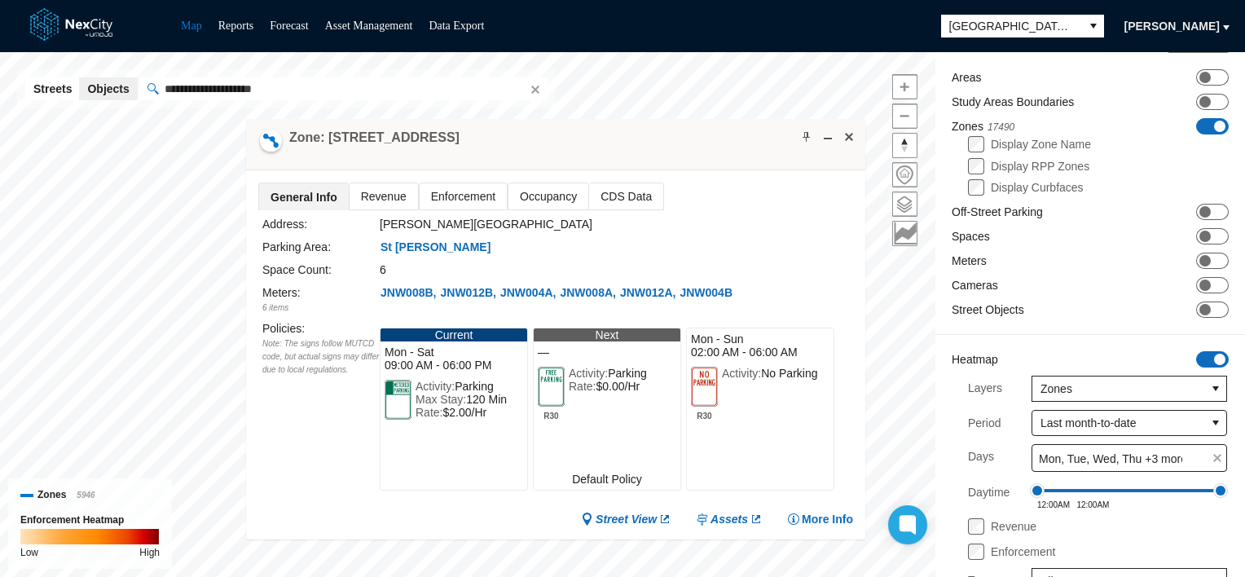
click at [437, 204] on span "Enforcement" at bounding box center [462, 196] width 87 height 26
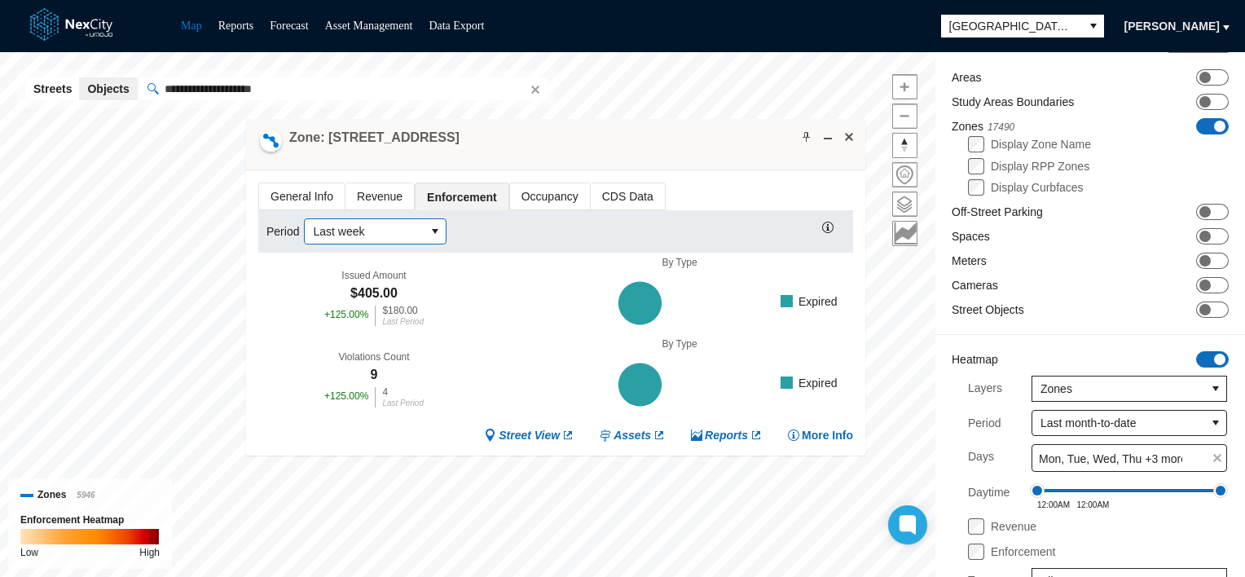
click at [430, 235] on icon "select" at bounding box center [434, 231] width 13 height 13
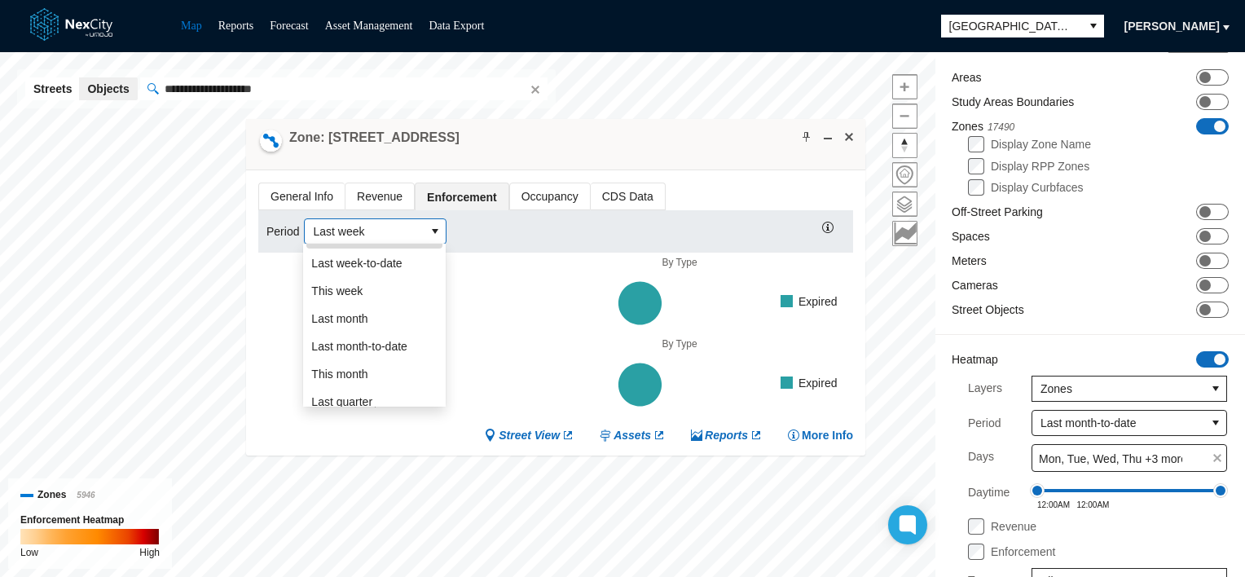
scroll to position [163, 0]
click at [368, 291] on li "This month" at bounding box center [374, 291] width 136 height 26
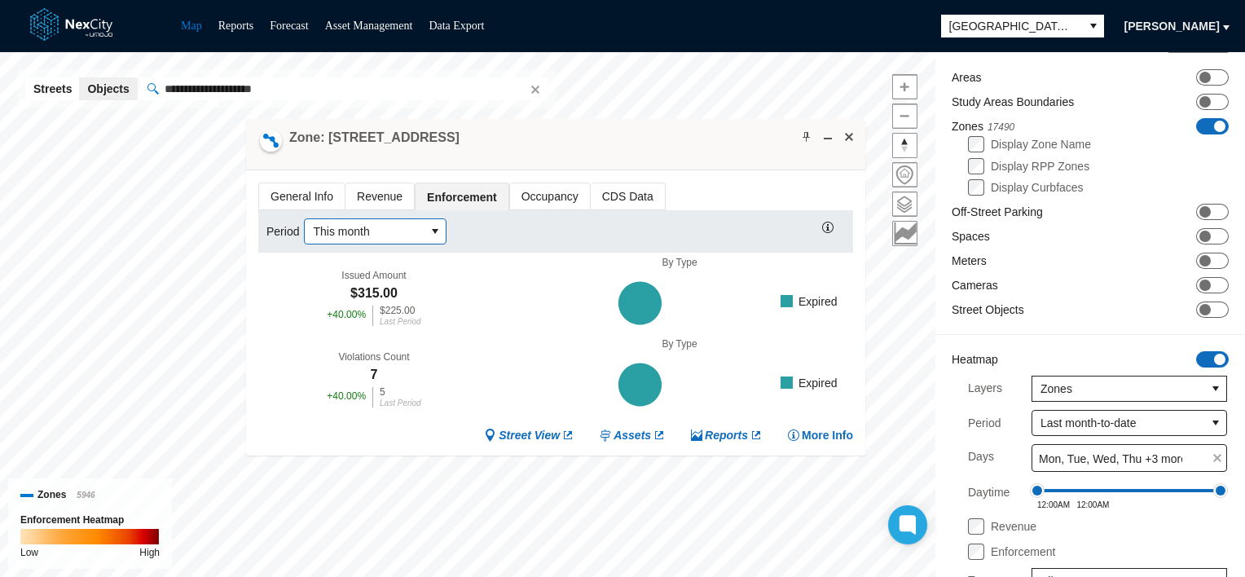
click at [412, 238] on span "This month" at bounding box center [365, 231] width 120 height 24
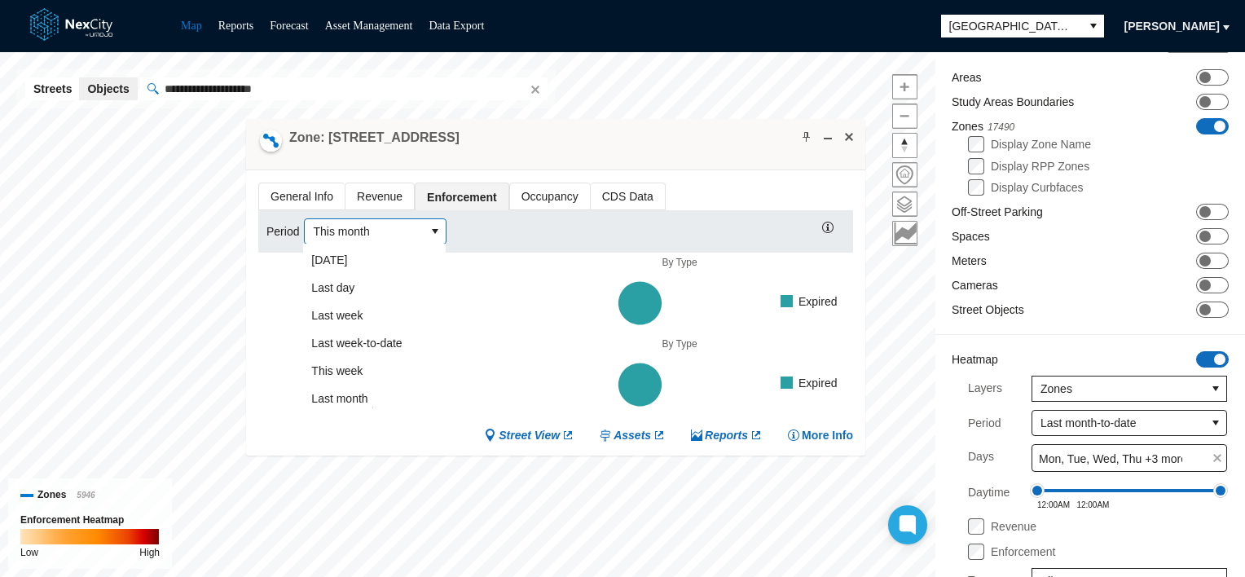
scroll to position [60, 0]
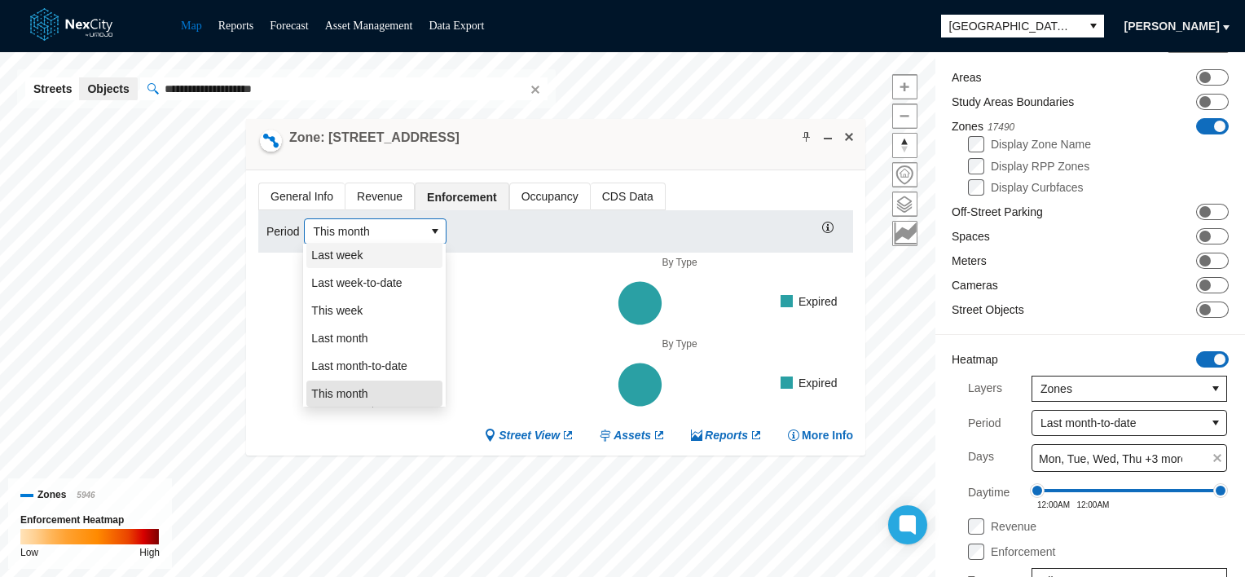
click at [354, 259] on span "Last week" at bounding box center [336, 255] width 51 height 16
